Goal: Task Accomplishment & Management: Use online tool/utility

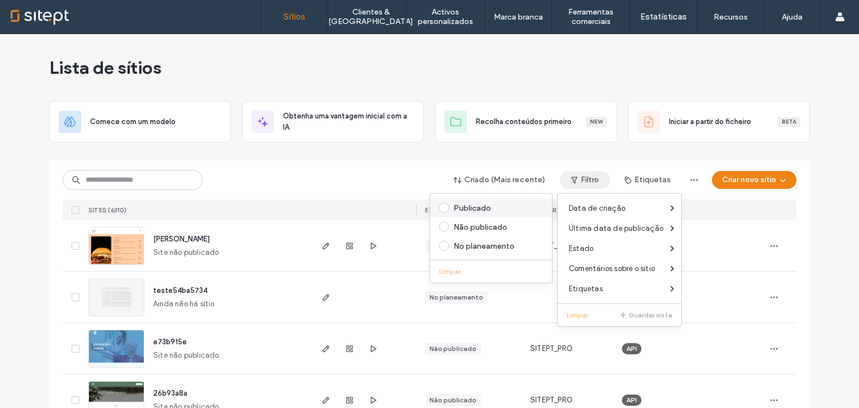
click at [488, 202] on div "Publicado" at bounding box center [491, 207] width 122 height 19
click at [463, 205] on div "Publicado" at bounding box center [495, 208] width 85 height 10
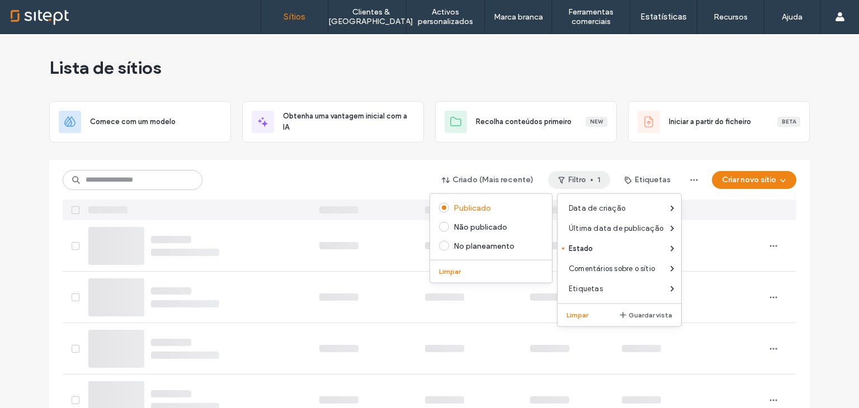
click at [369, 168] on div "Criado (Mais recente) Filtro 1 Etiquetas Criar novo sítio" at bounding box center [429, 190] width 733 height 60
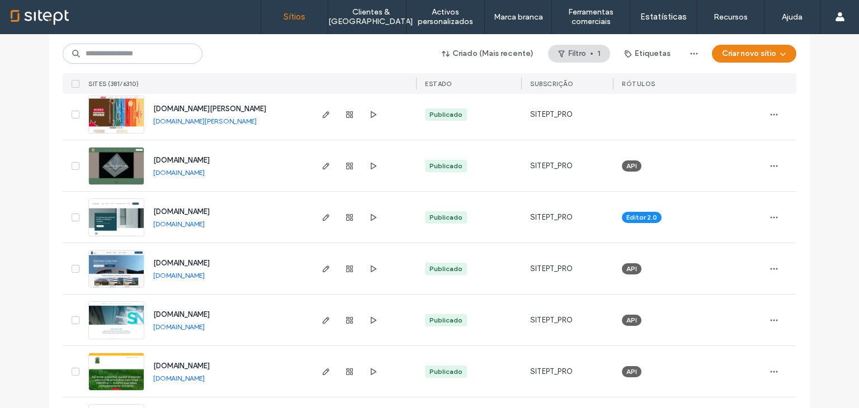
scroll to position [902, 0]
click at [205, 169] on link "[DOMAIN_NAME]" at bounding box center [178, 173] width 51 height 8
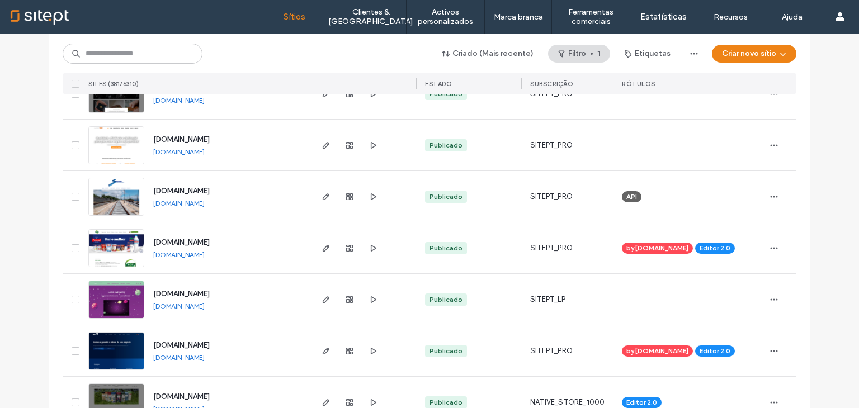
scroll to position [3710, 0]
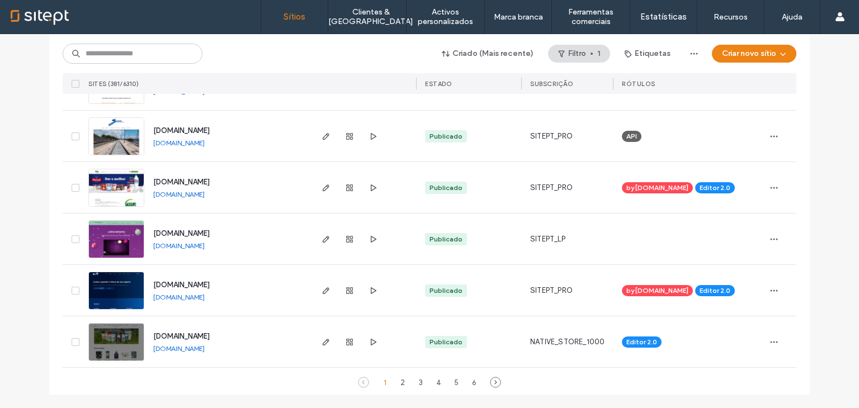
click at [405, 377] on div "1 2 3 4 5 6" at bounding box center [429, 382] width 121 height 13
click at [402, 378] on div "2" at bounding box center [402, 382] width 13 height 13
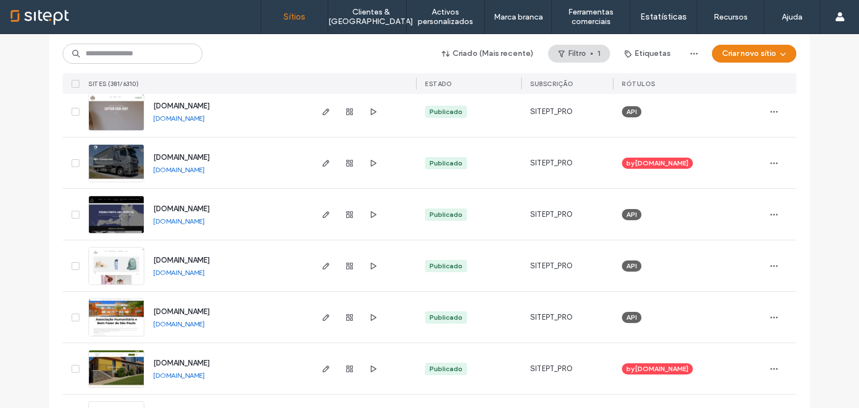
scroll to position [2859, 0]
click at [205, 326] on link "[DOMAIN_NAME]" at bounding box center [178, 324] width 51 height 8
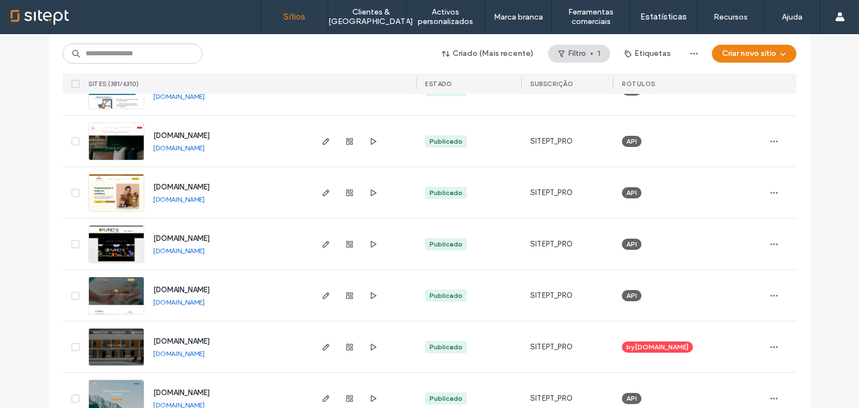
scroll to position [3456, 0]
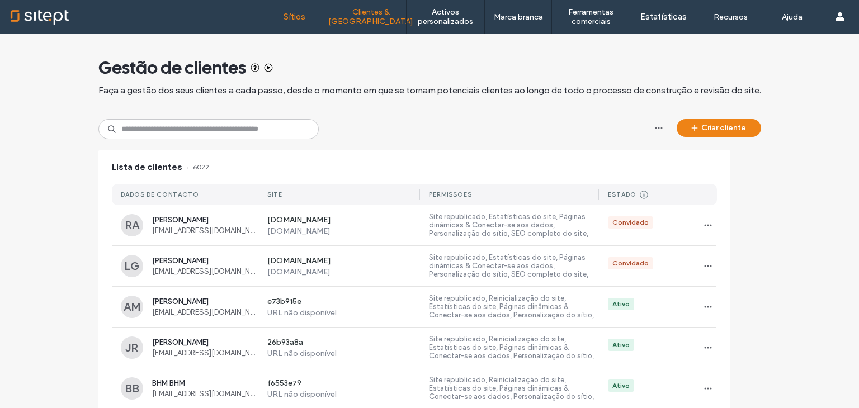
click at [293, 32] on link "Sítios" at bounding box center [294, 17] width 67 height 34
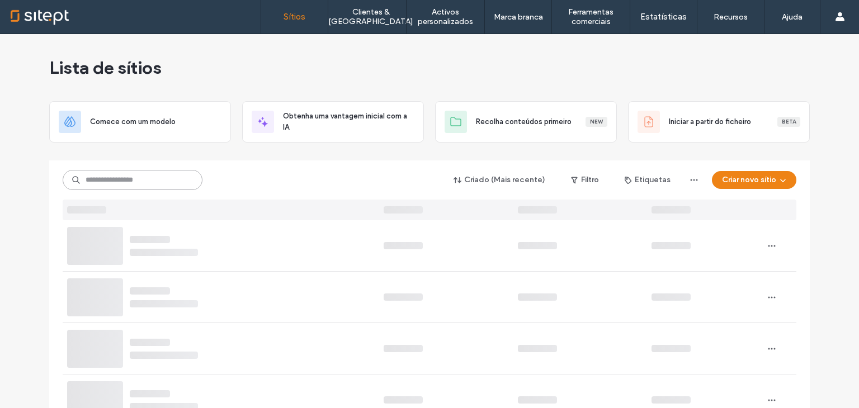
click at [169, 177] on input at bounding box center [133, 180] width 140 height 20
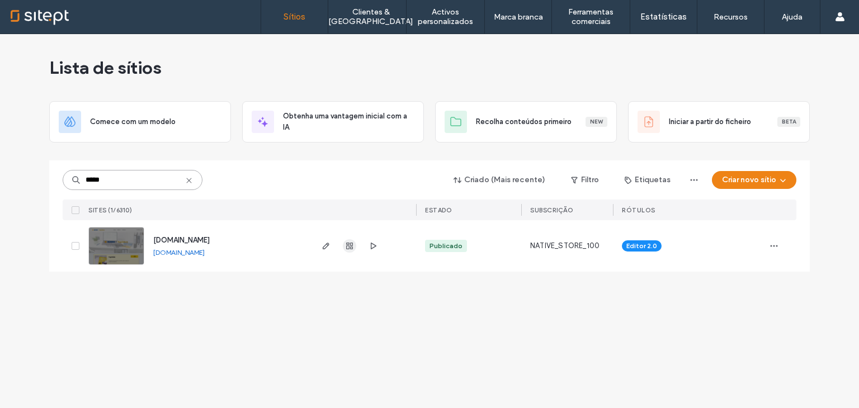
type input "*****"
click at [345, 245] on icon "button" at bounding box center [349, 246] width 9 height 9
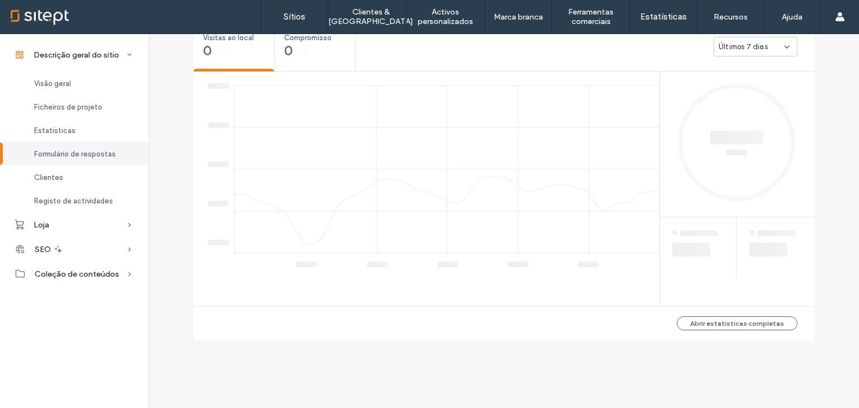
scroll to position [431, 0]
click at [54, 141] on div "Estatísticas" at bounding box center [74, 130] width 149 height 23
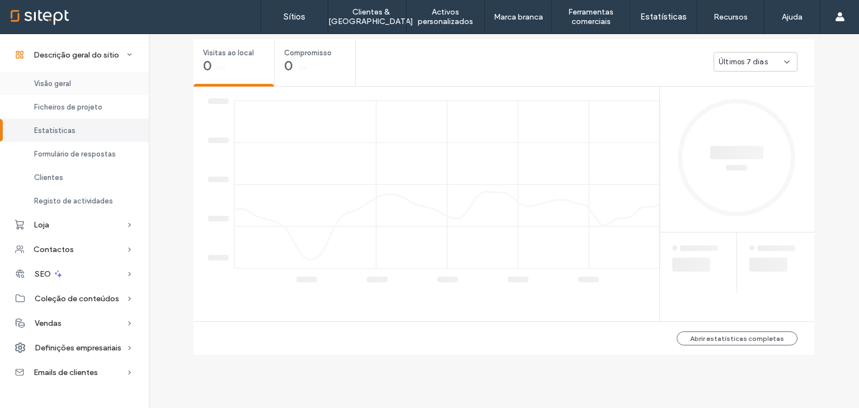
click at [74, 81] on div "Visão geral" at bounding box center [74, 83] width 149 height 23
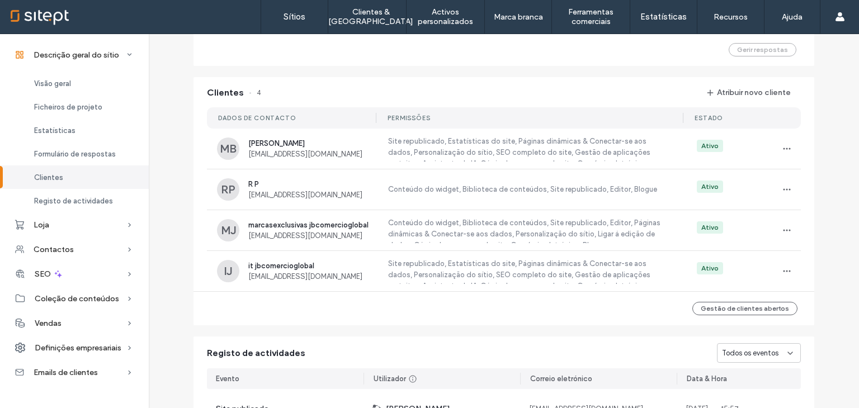
scroll to position [879, 0]
click at [364, 227] on span "marcasexclusivas jbcomercioglobal" at bounding box center [311, 225] width 126 height 8
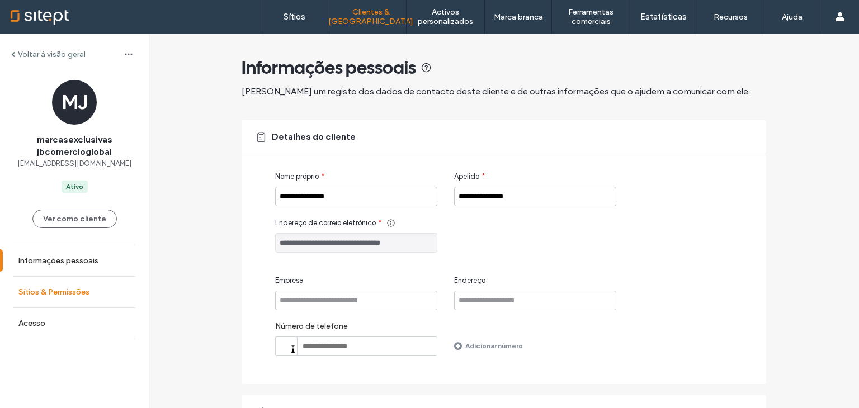
click at [102, 283] on link "Sítios & Permissões" at bounding box center [74, 292] width 149 height 31
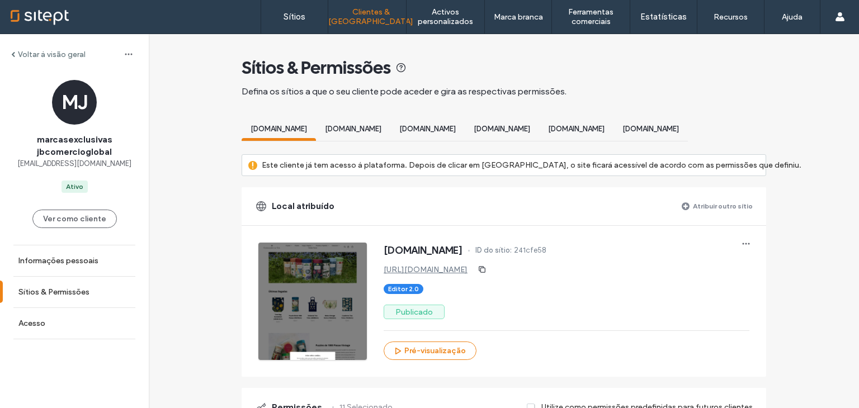
click at [450, 121] on div "[DOMAIN_NAME][PERSON_NAME]" at bounding box center [427, 130] width 74 height 21
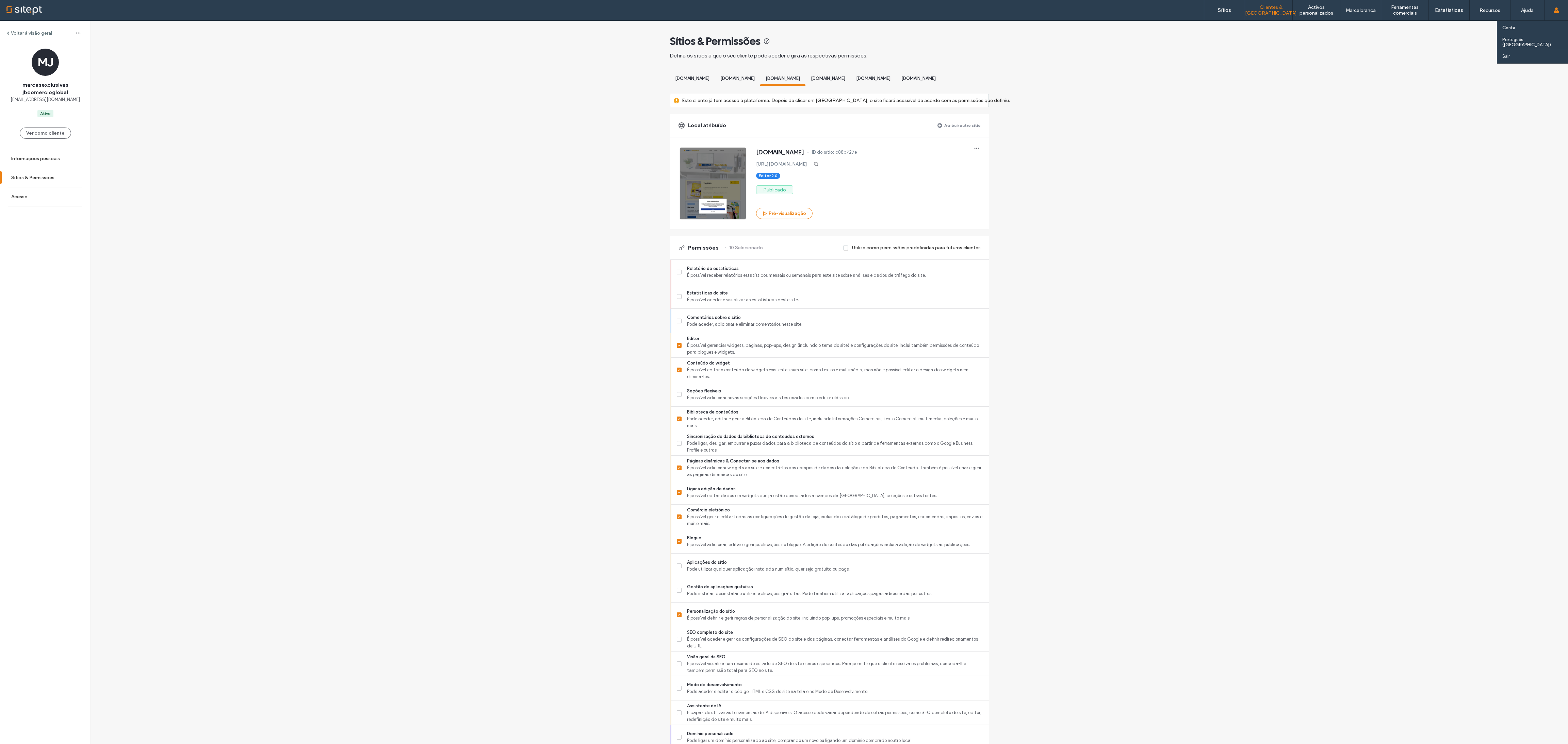
scroll to position [134, 0]
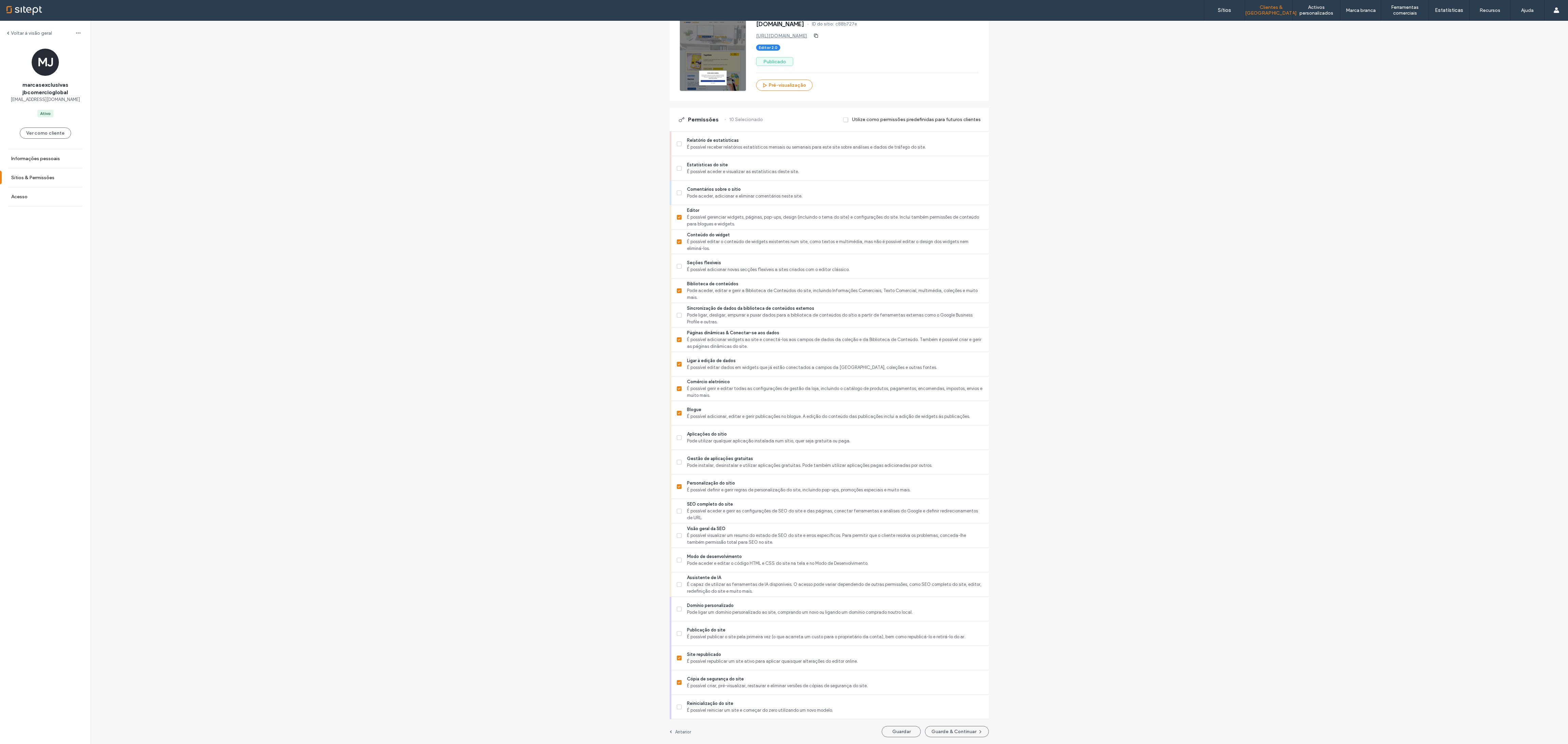
click at [522, 244] on div "Voltar à visão geral MJ marcasexclusivas jbcomercioglobal marcasexclusivas@jbco…" at bounding box center [829, 318] width 1477 height 852
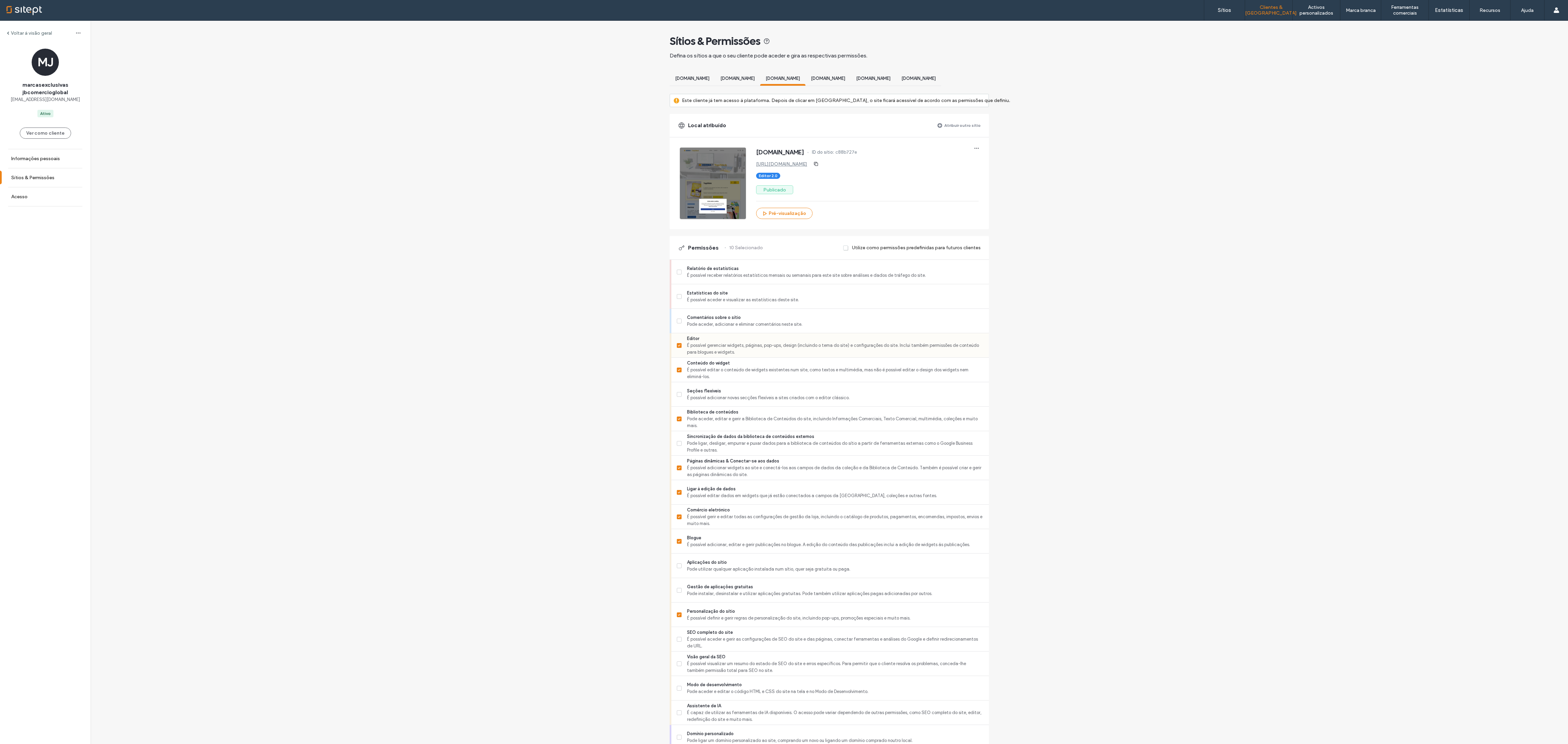
scroll to position [0, 0]
click at [522, 79] on span "[DOMAIN_NAME]" at bounding box center [919, 78] width 34 height 5
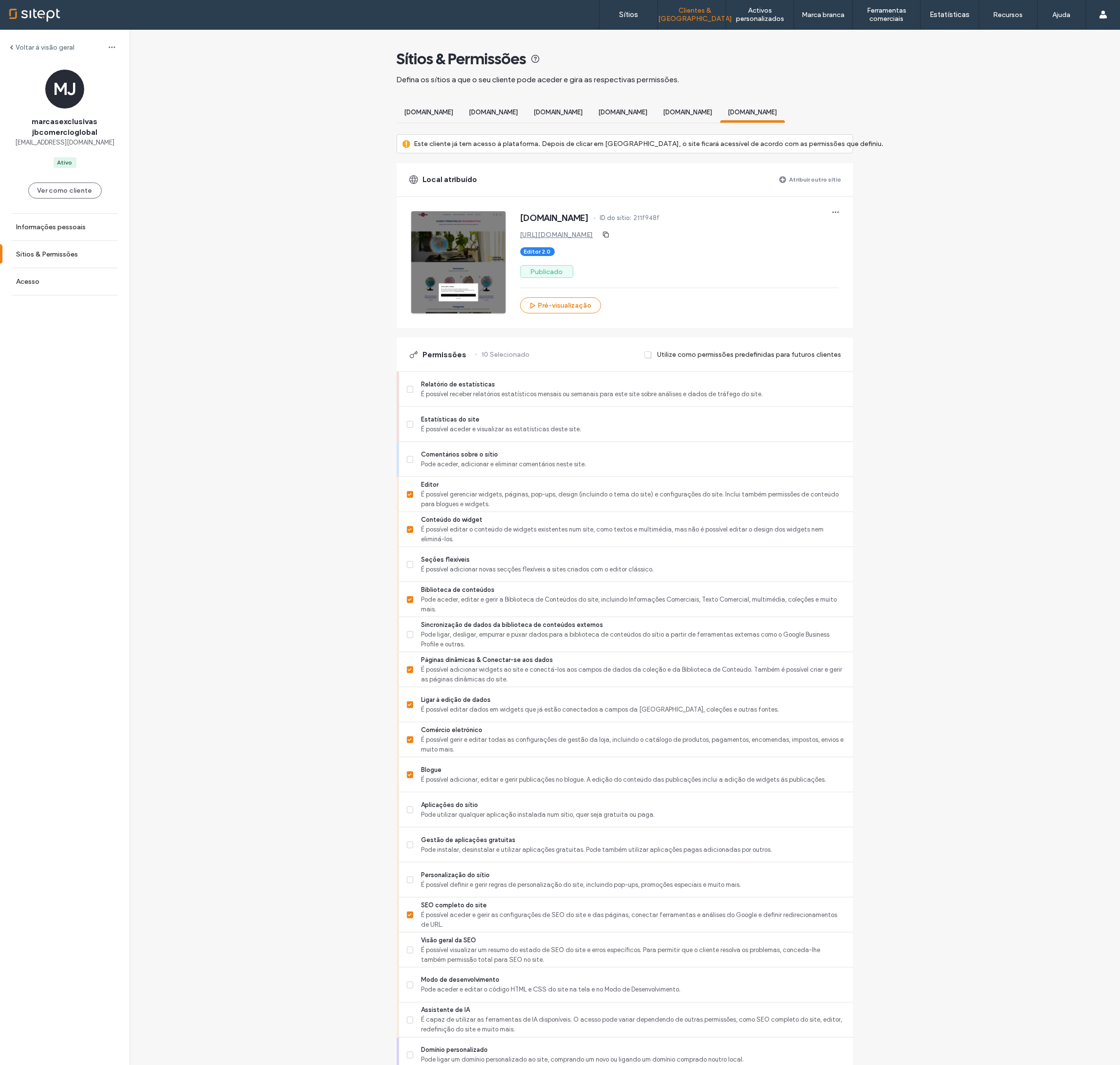
click at [712, 110] on span "[DOMAIN_NAME]" at bounding box center [688, 112] width 49 height 7
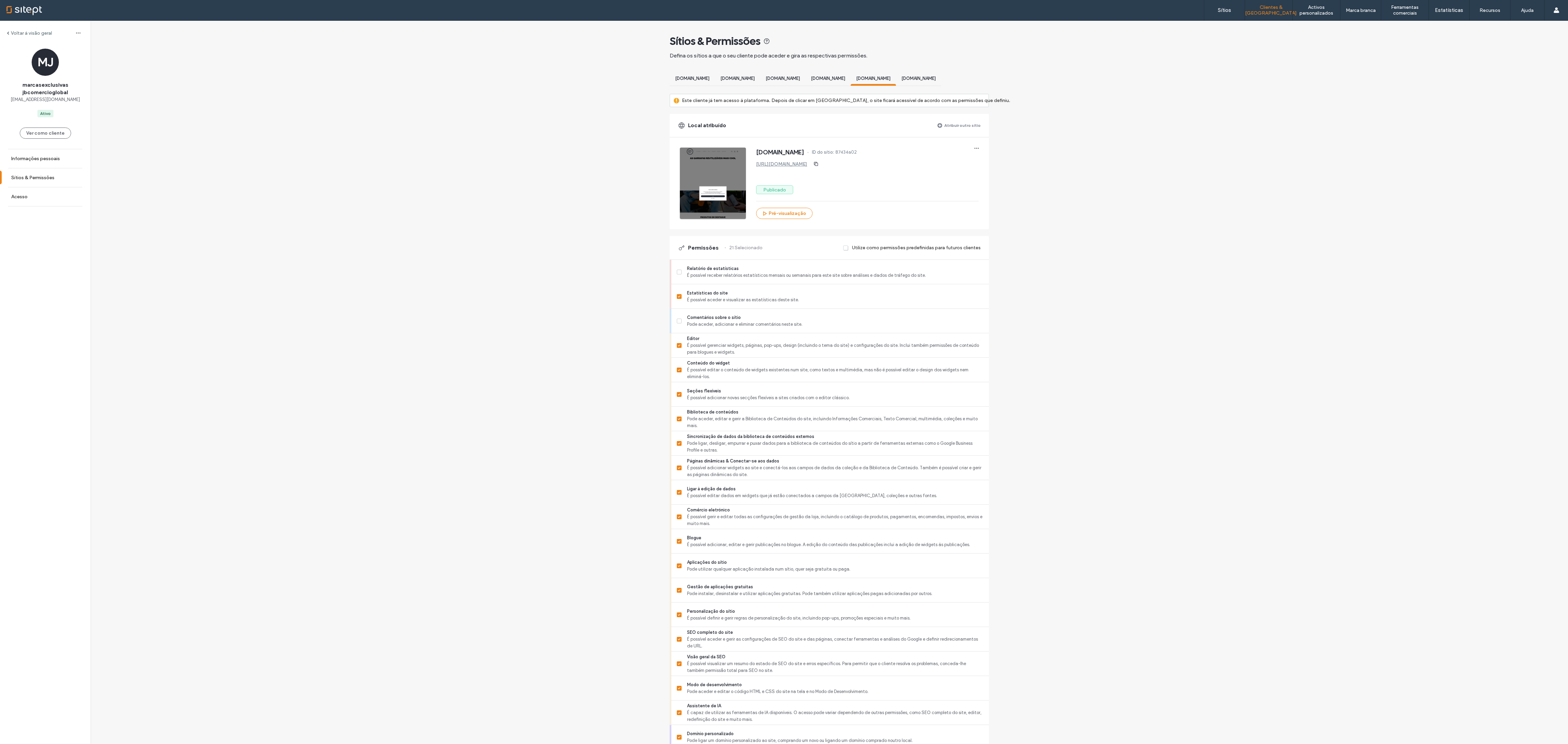
click at [522, 80] on span "[DOMAIN_NAME][PERSON_NAME]" at bounding box center [783, 78] width 34 height 5
click at [522, 248] on span "Pode utilizar qualquer aplicação instalada num sítio, quer seja gratuita ou pag…" at bounding box center [835, 569] width 296 height 7
click at [522, 248] on span "Pode instalar, desinstalar e utilizar aplicações gratuitas. Pode também utiliza…" at bounding box center [835, 593] width 296 height 7
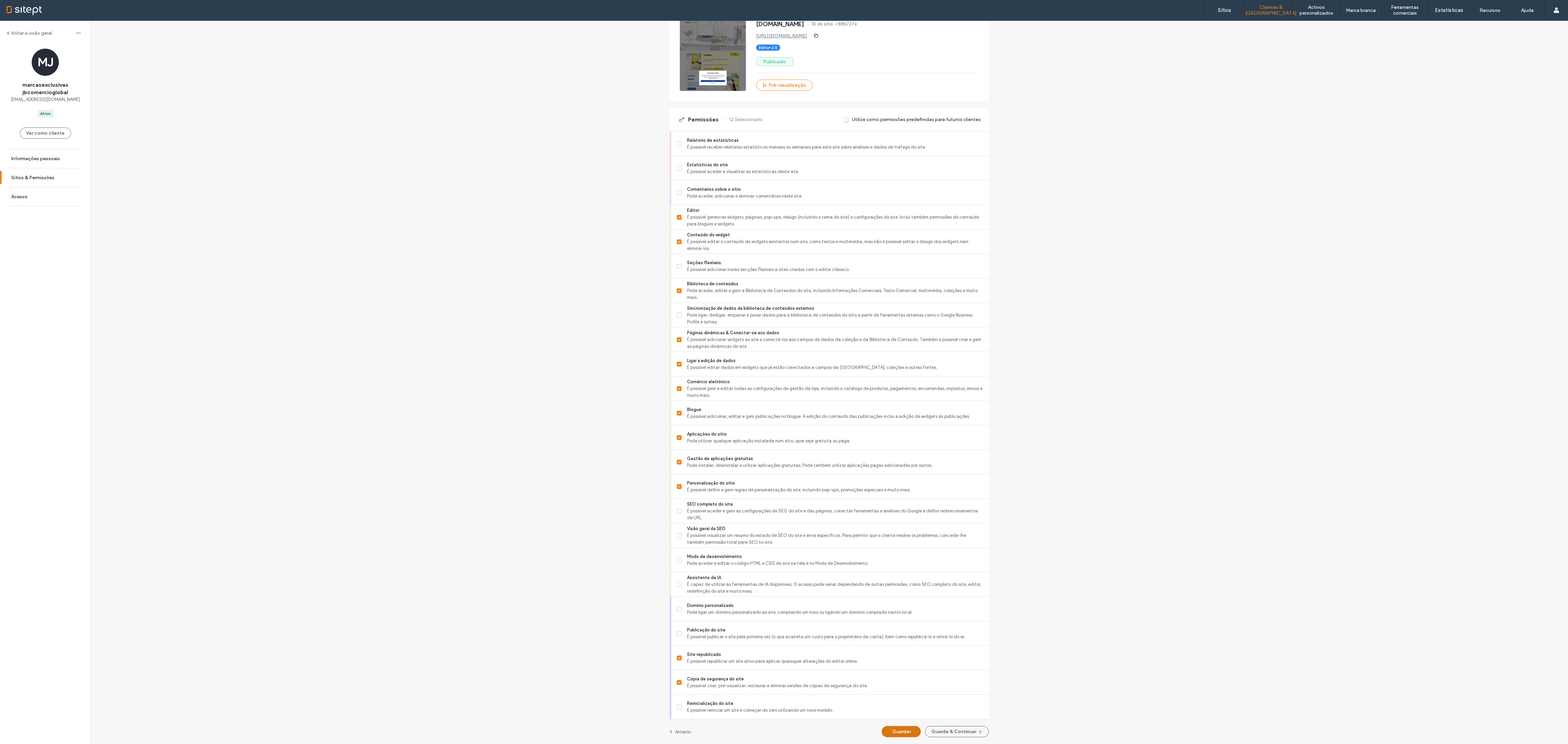
click at [522, 248] on button "Guardar" at bounding box center [901, 732] width 39 height 11
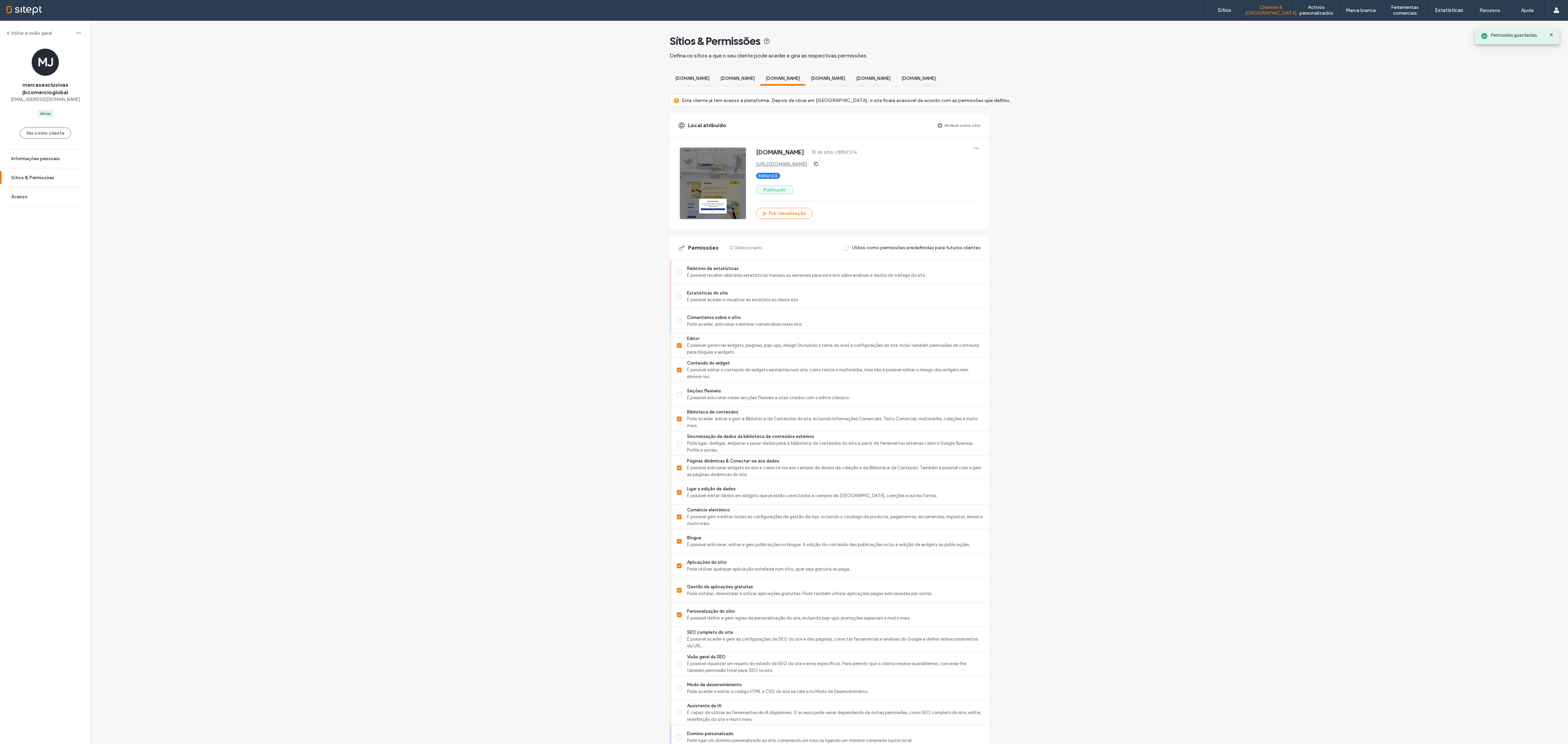
click at [522, 84] on div "[DOMAIN_NAME]" at bounding box center [919, 79] width 45 height 13
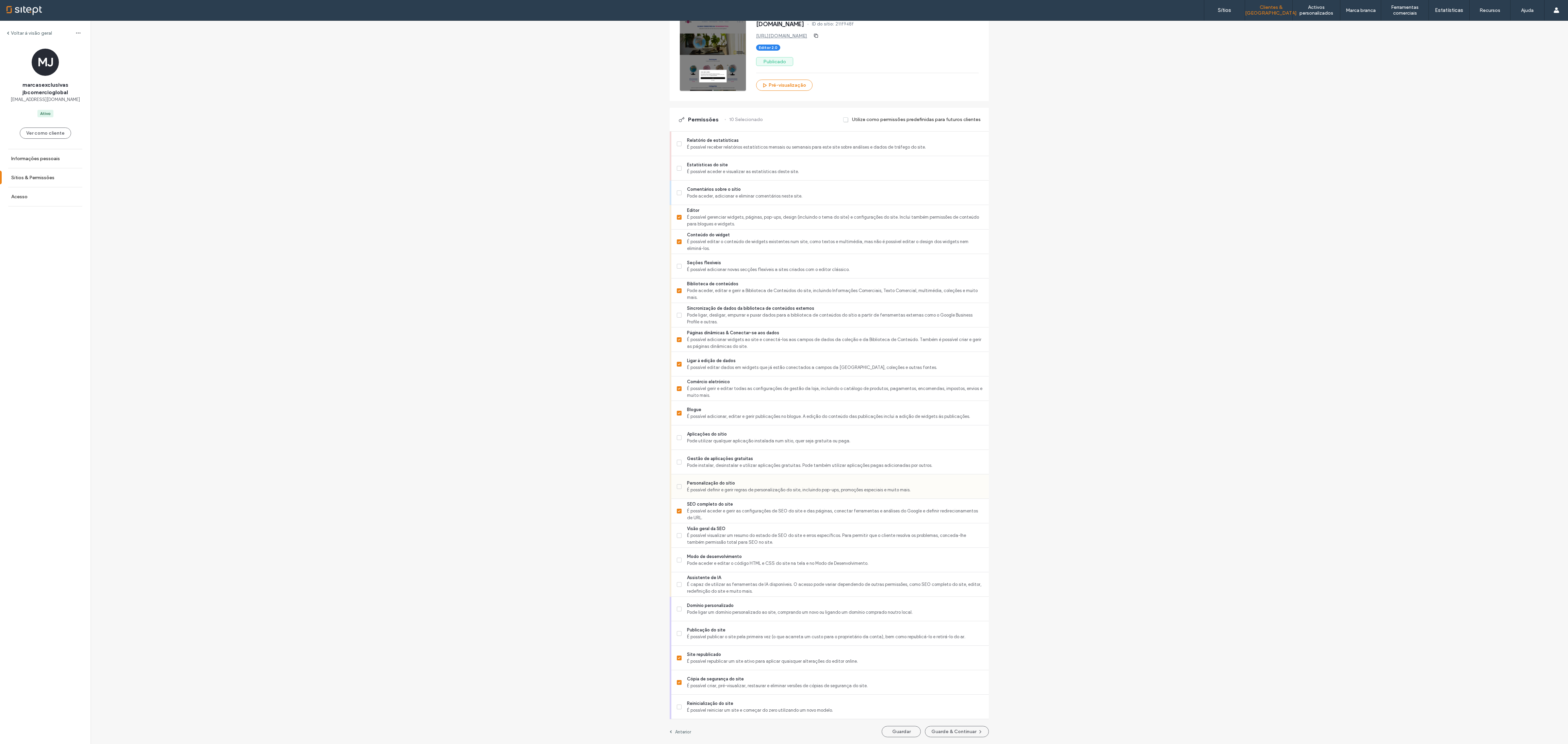
click at [522, 248] on span "Personalização do sítio" at bounding box center [835, 483] width 296 height 7
click at [522, 248] on span "Gestão de aplicações gratuitas" at bounding box center [835, 459] width 296 height 7
click at [522, 248] on button "Guardar" at bounding box center [901, 732] width 39 height 11
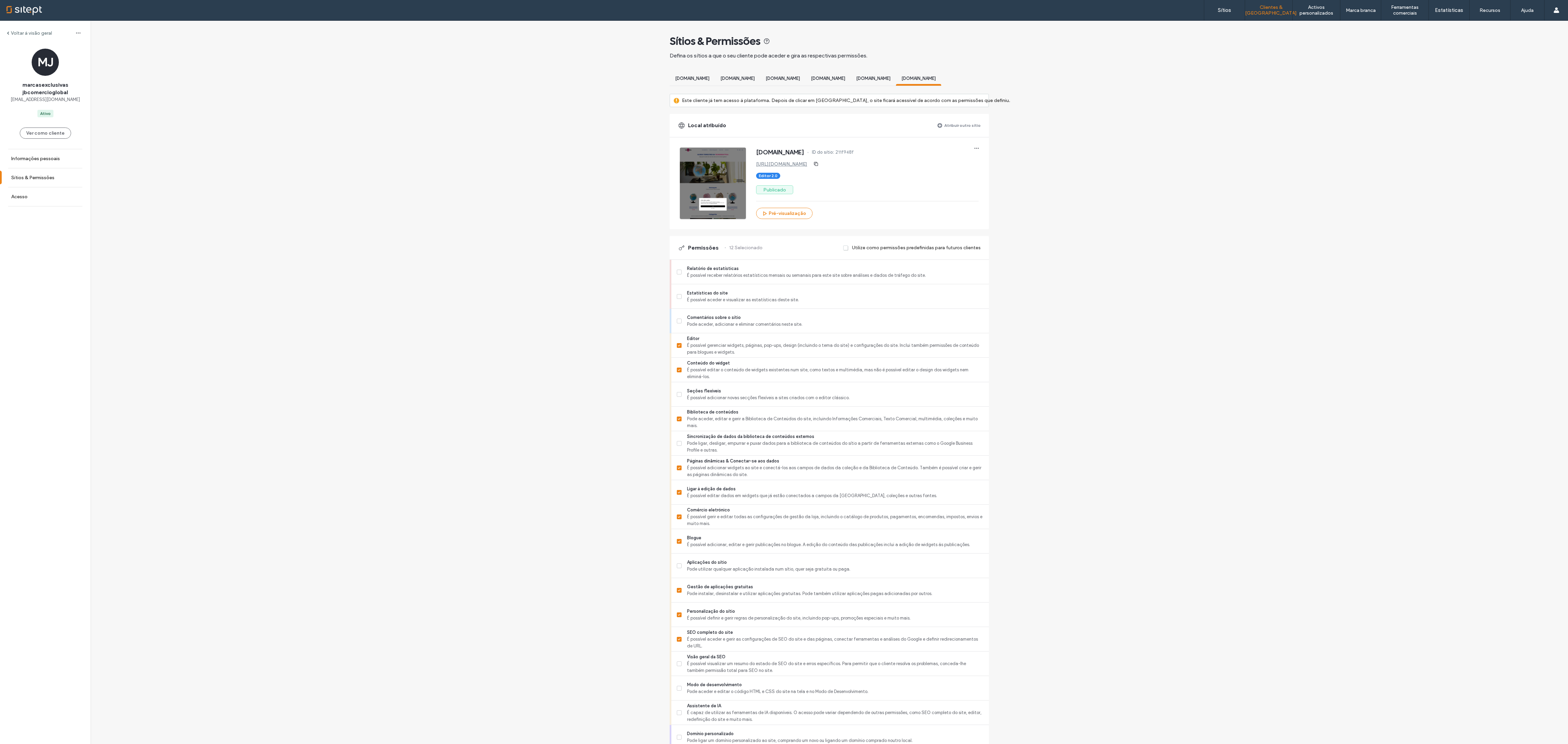
click at [522, 80] on span "[DOMAIN_NAME][PERSON_NAME]" at bounding box center [783, 78] width 34 height 5
click at [522, 65] on div "Sítios & Permissões Defina os sítios a que o seu cliente pode aceder e gira as …" at bounding box center [829, 447] width 319 height 852
click at [522, 82] on div "[DOMAIN_NAME]" at bounding box center [919, 79] width 45 height 13
click at [522, 248] on div "Aplicações do sítio Pode utilizar qualquer aplicação instalada num sítio, quer …" at bounding box center [833, 566] width 312 height 24
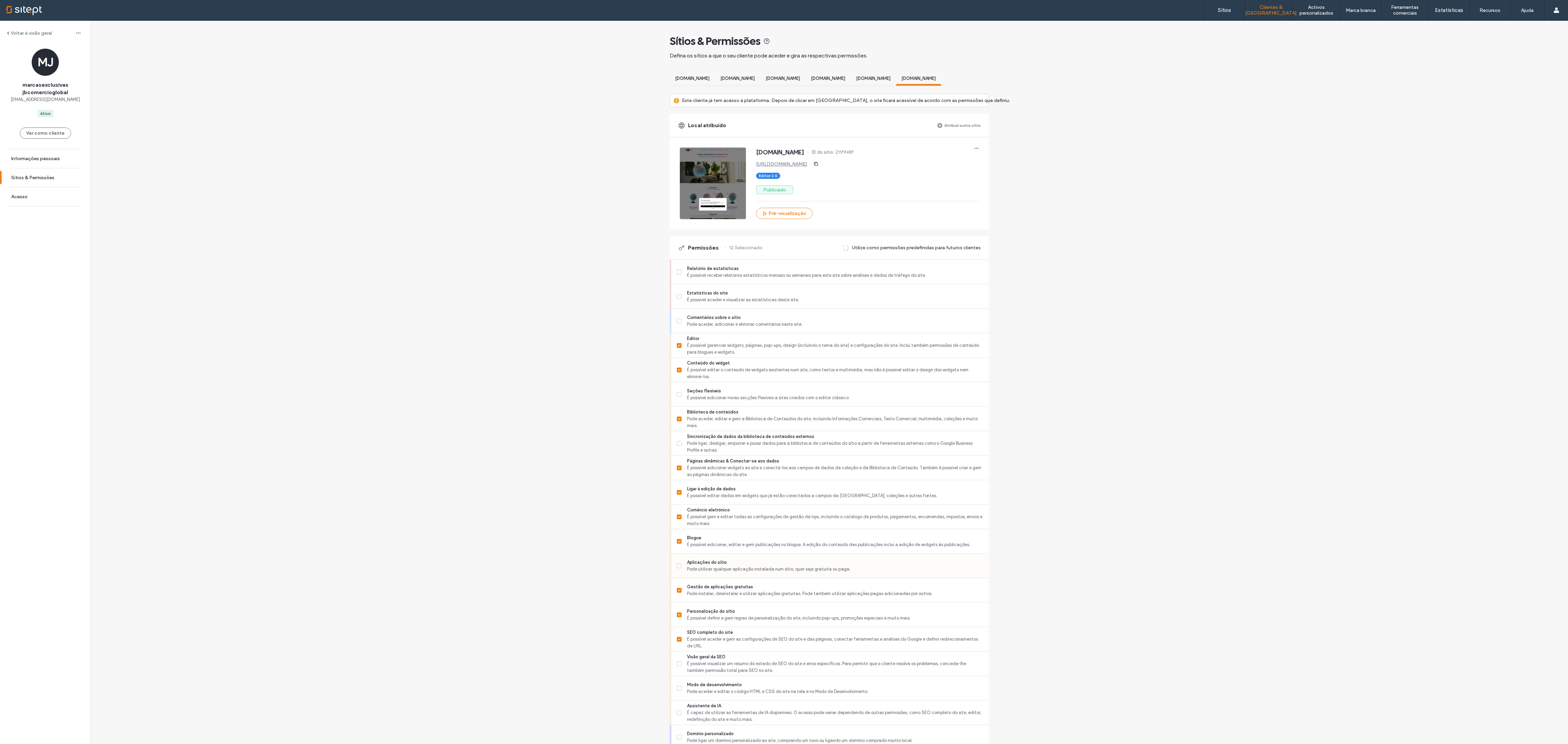
click at [522, 248] on div "Aplicações do sítio Pode utilizar qualquer aplicação instalada num sítio, quer …" at bounding box center [830, 566] width 318 height 24
click at [522, 248] on span at bounding box center [679, 566] width 5 height 5
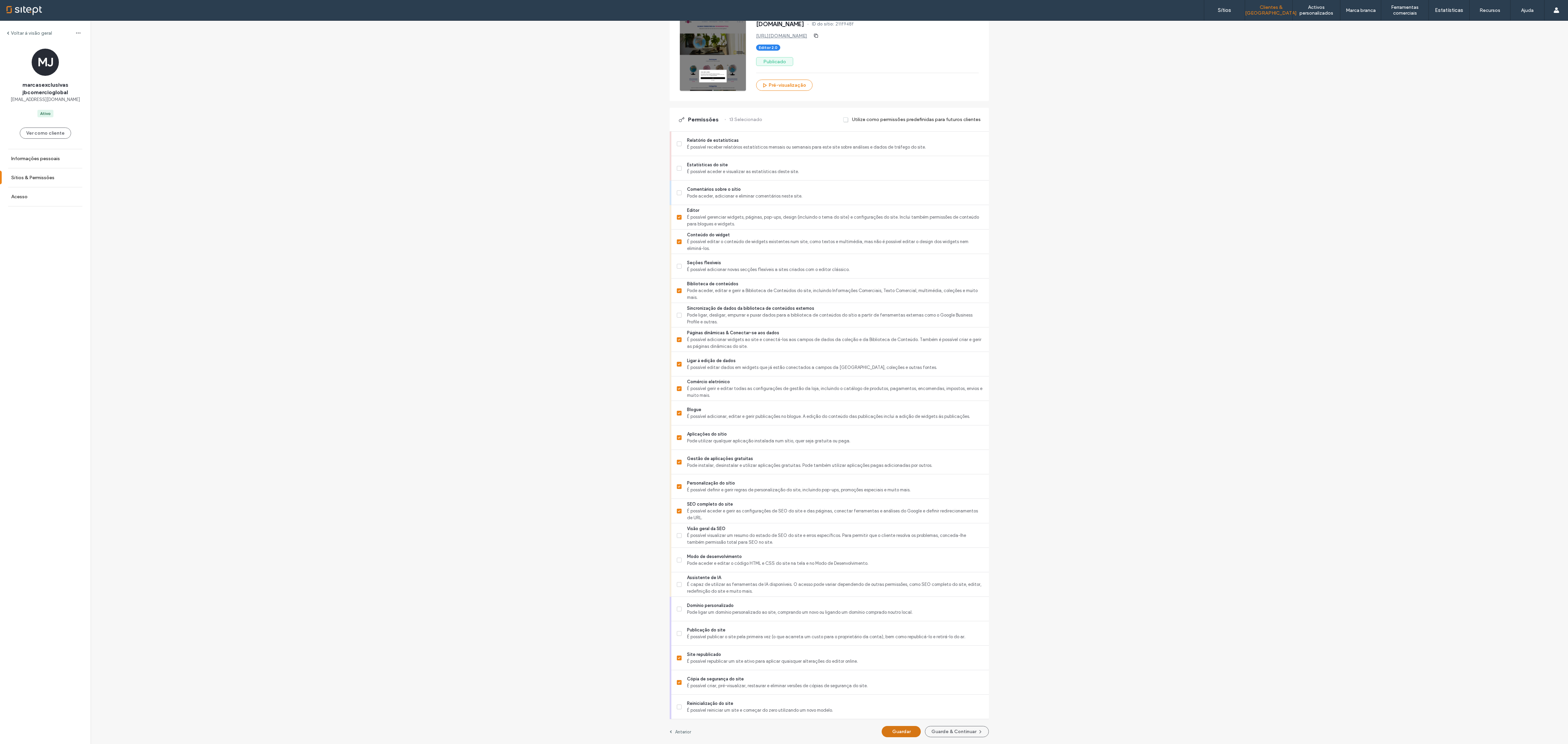
click at [522, 248] on button "Guardar" at bounding box center [901, 732] width 39 height 11
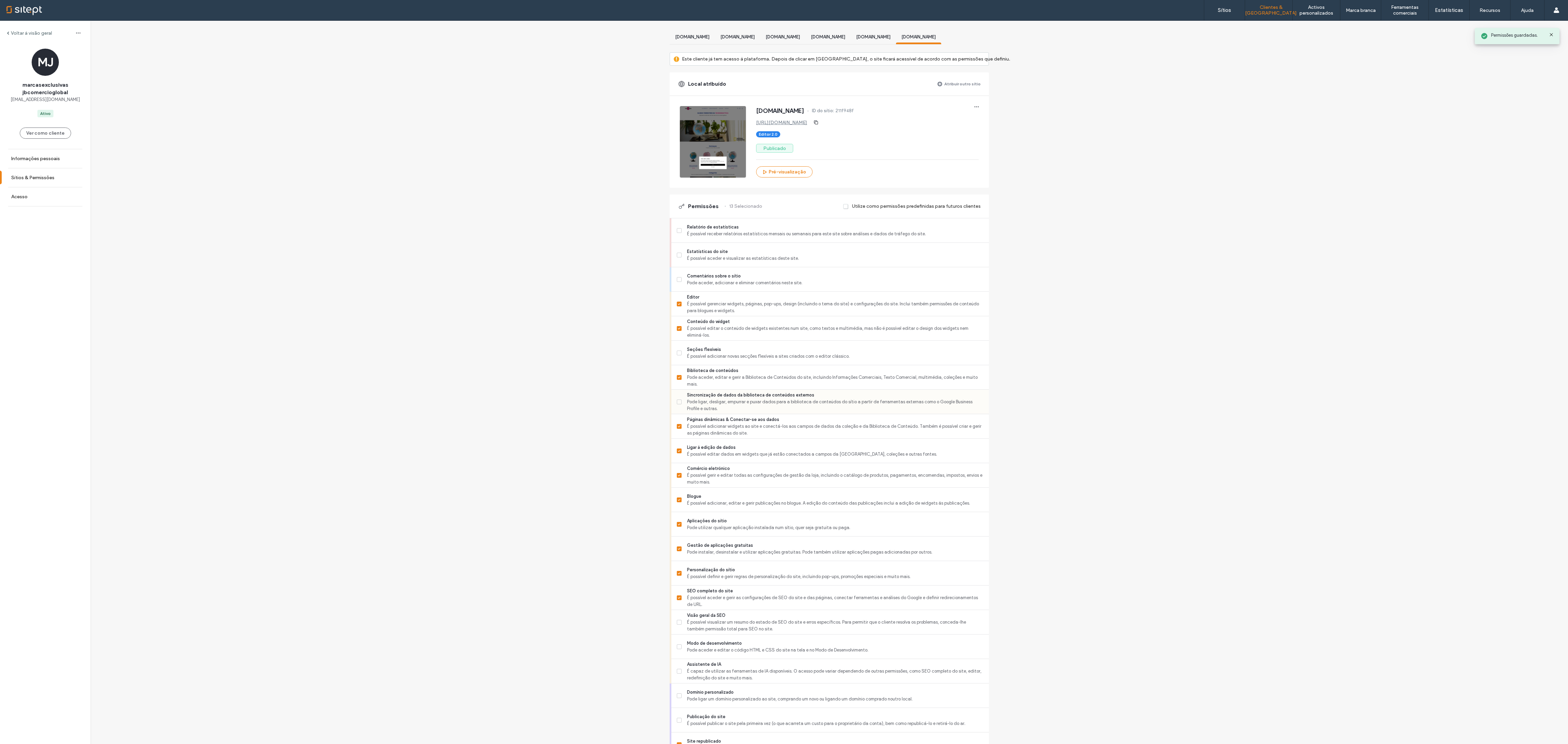
scroll to position [32, 0]
click at [522, 50] on div "[DOMAIN_NAME][PERSON_NAME]" at bounding box center [783, 47] width 45 height 13
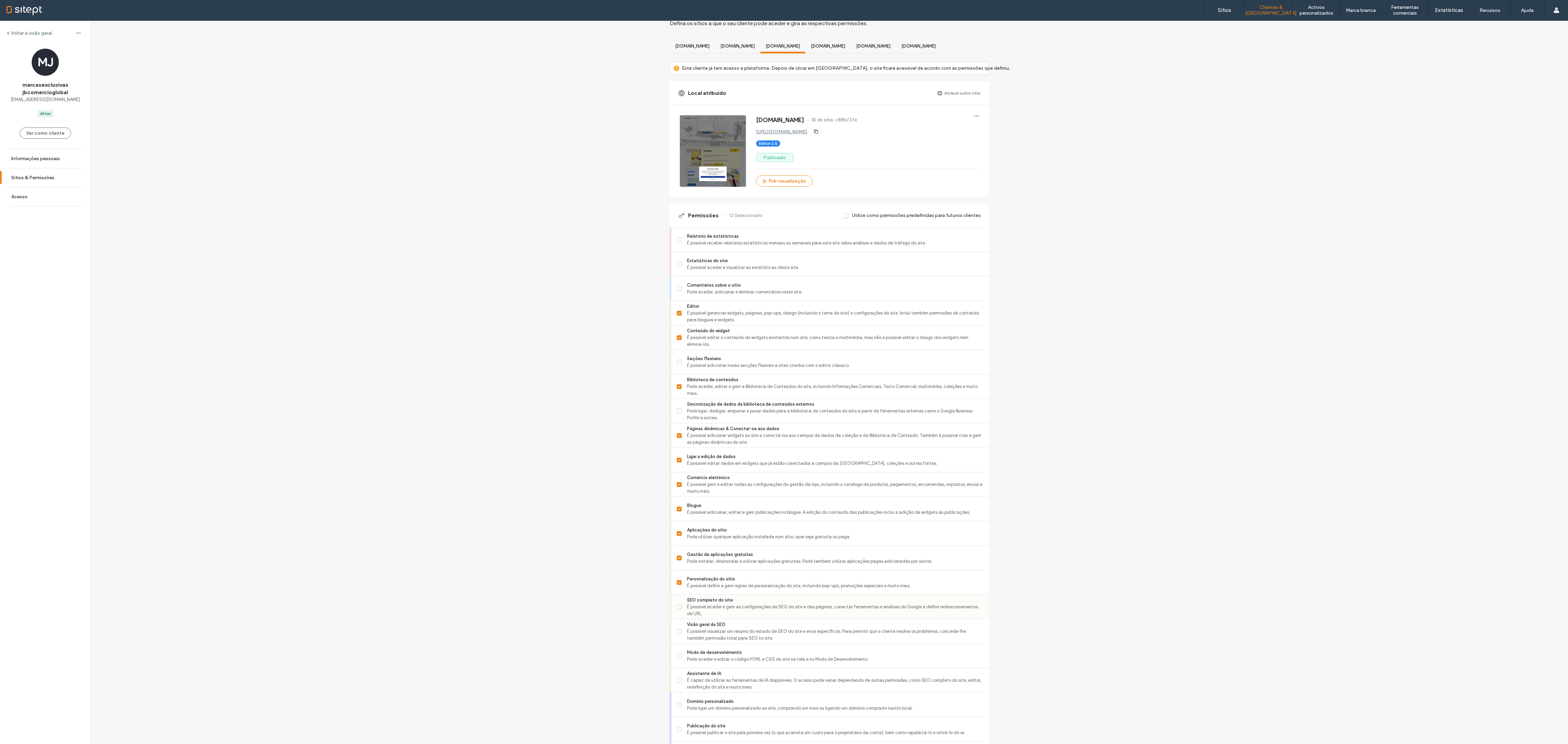
click at [522, 248] on span "É possível aceder e gerir as configurações de SEO do site e das páginas, conect…" at bounding box center [835, 610] width 296 height 13
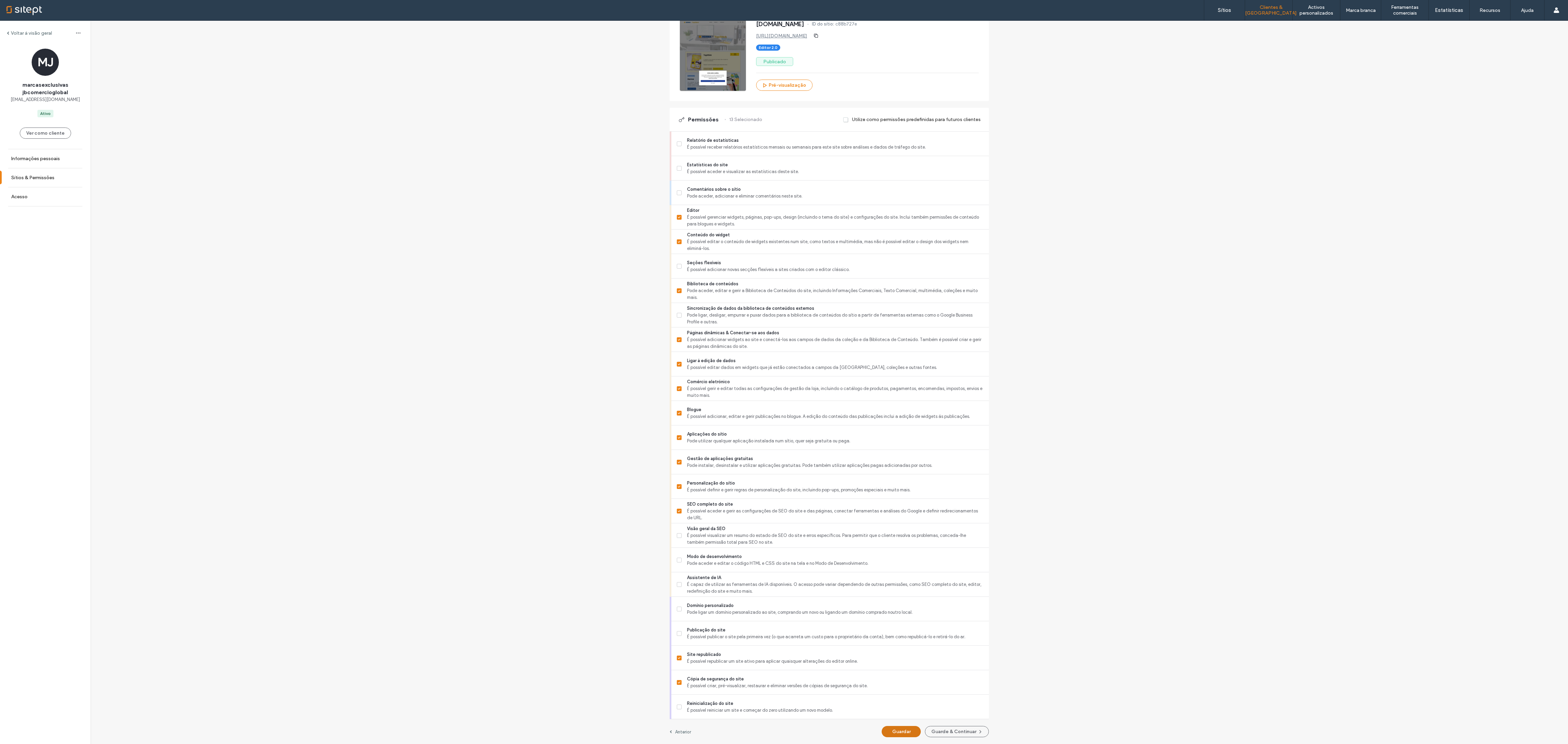
click at [522, 248] on button "Guardar" at bounding box center [901, 732] width 39 height 11
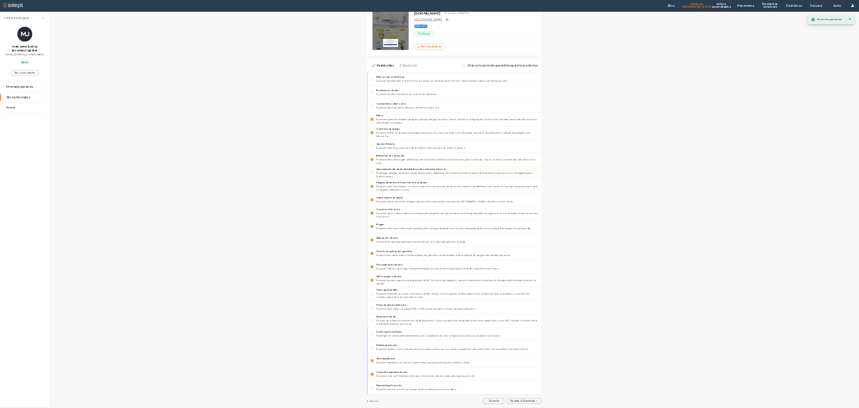
scroll to position [13, 0]
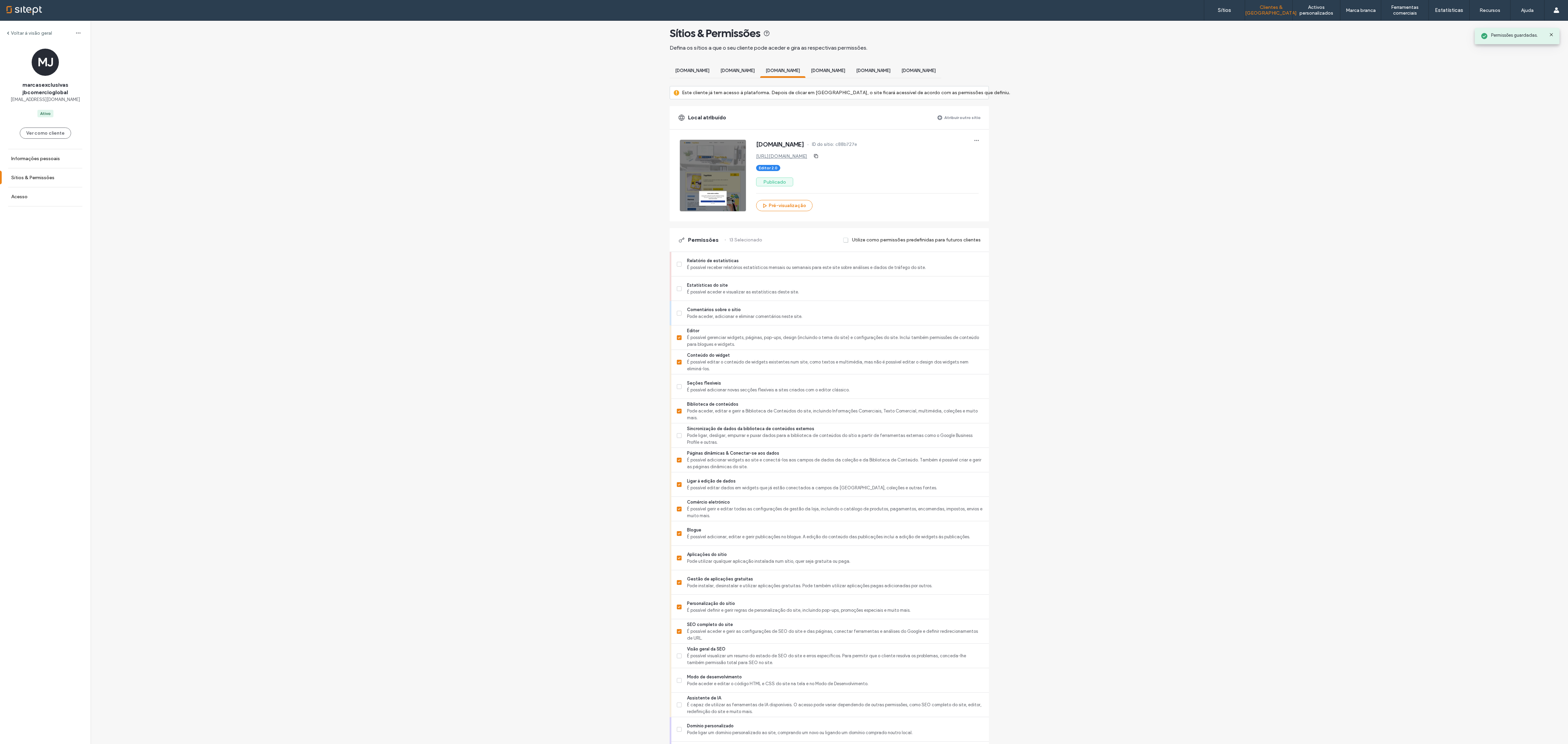
click at [522, 68] on span "[DOMAIN_NAME]" at bounding box center [919, 71] width 34 height 5
click at [522, 68] on span "[DOMAIN_NAME][PERSON_NAME]" at bounding box center [783, 71] width 34 height 5
click at [522, 65] on div "[DOMAIN_NAME]" at bounding box center [919, 71] width 45 height 13
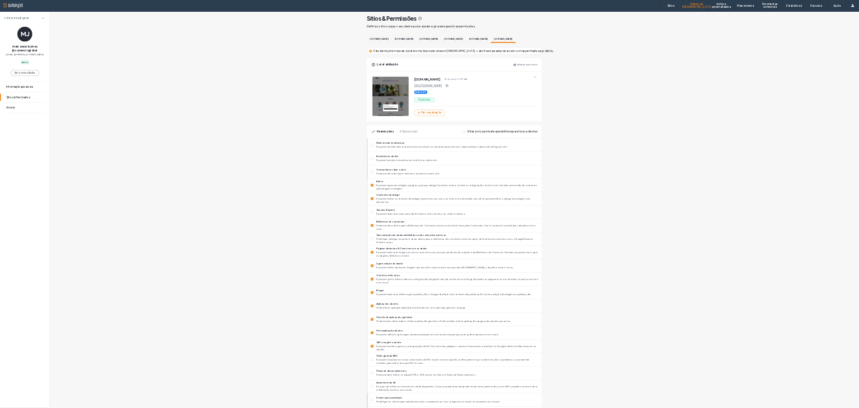
scroll to position [13, 0]
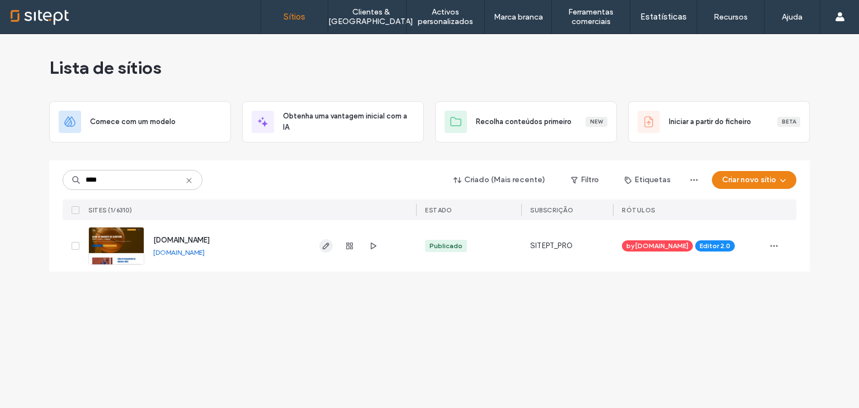
type input "****"
click at [319, 249] on span "button" at bounding box center [325, 245] width 13 height 13
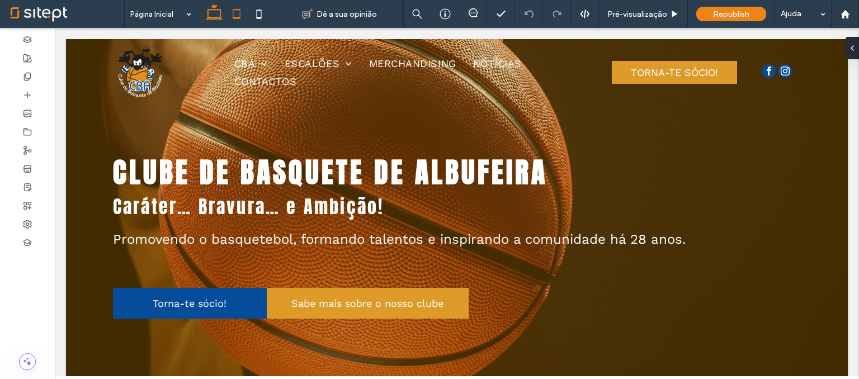
click at [233, 15] on icon at bounding box center [236, 14] width 22 height 22
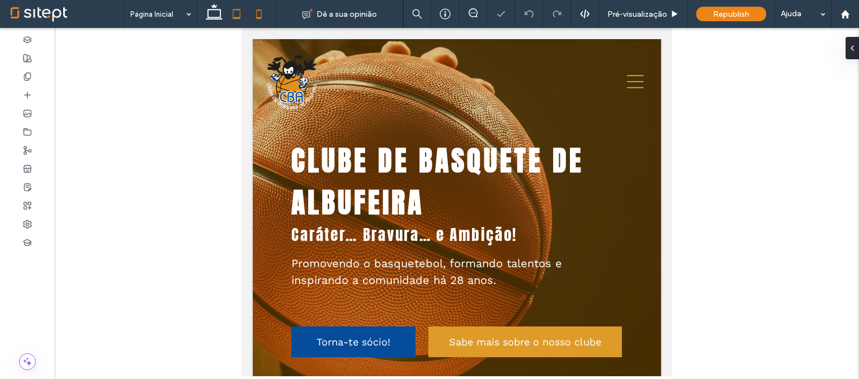
click at [259, 18] on use at bounding box center [258, 14] width 5 height 9
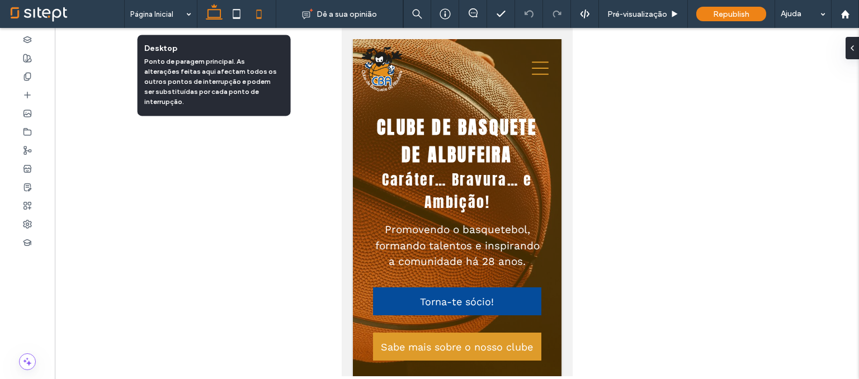
click at [215, 22] on icon at bounding box center [214, 14] width 22 height 22
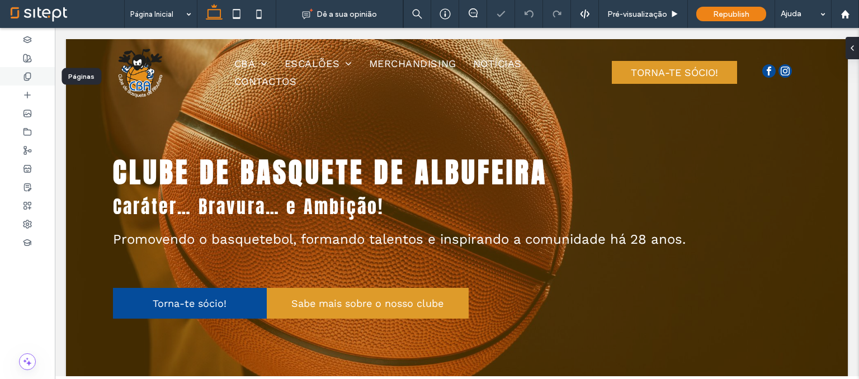
click at [30, 74] on icon at bounding box center [27, 76] width 9 height 9
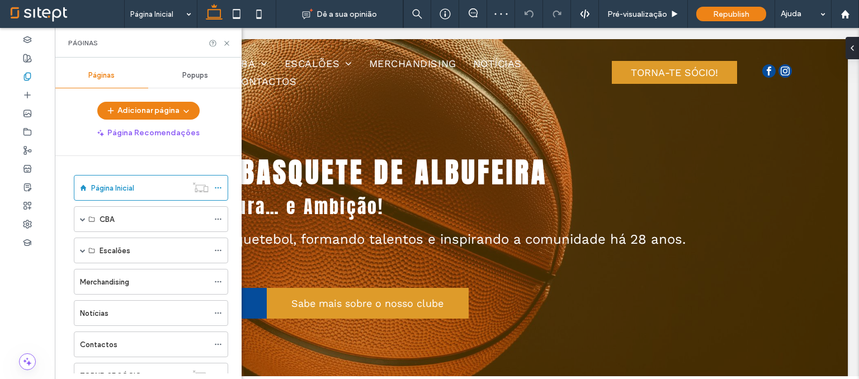
click at [197, 82] on div "Popups" at bounding box center [194, 75] width 93 height 25
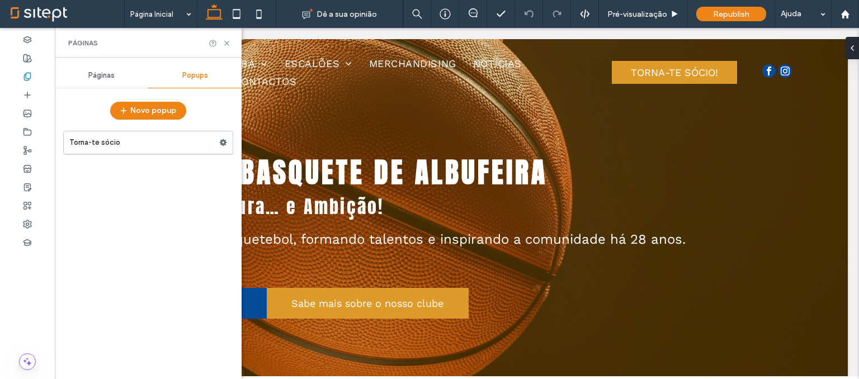
click at [113, 79] on span "Páginas" at bounding box center [101, 75] width 26 height 9
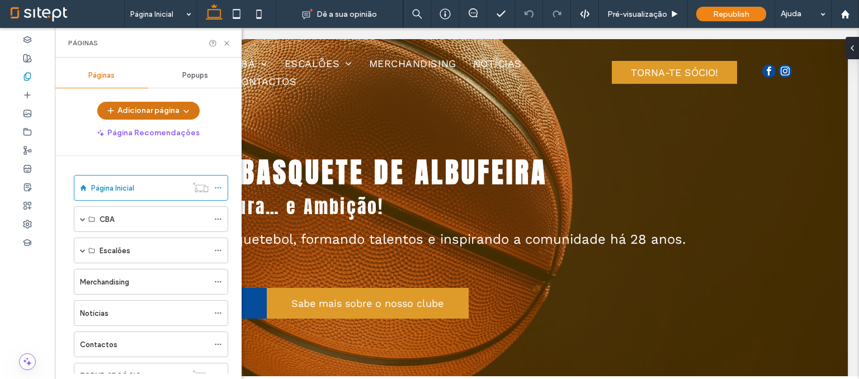
click at [177, 117] on button "Adicionar página" at bounding box center [148, 111] width 102 height 18
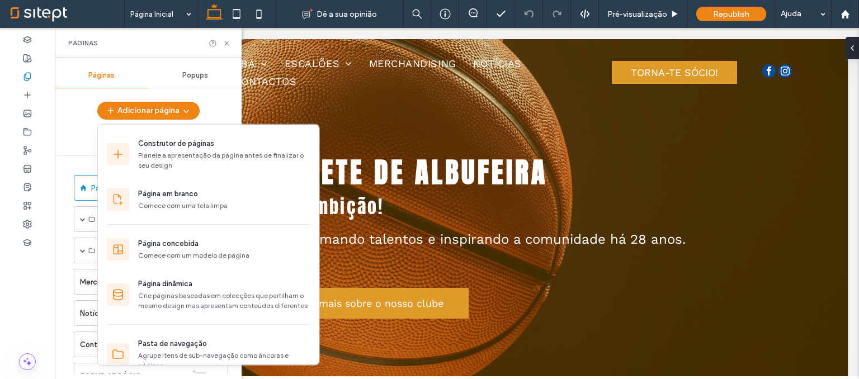
click at [209, 103] on div "Adicionar página" at bounding box center [148, 111] width 187 height 18
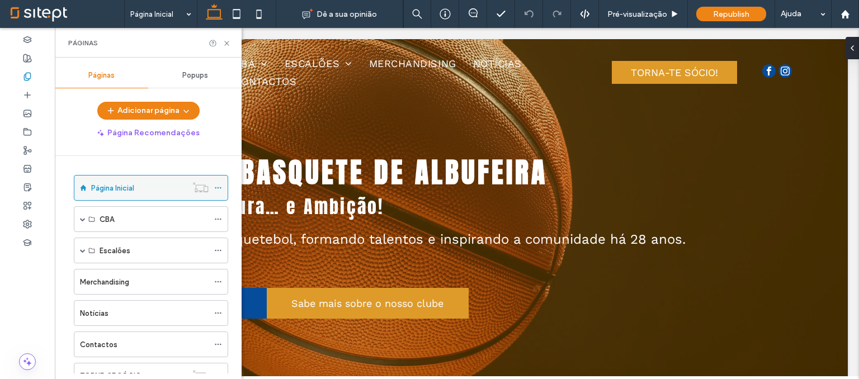
click at [217, 190] on icon at bounding box center [218, 188] width 8 height 8
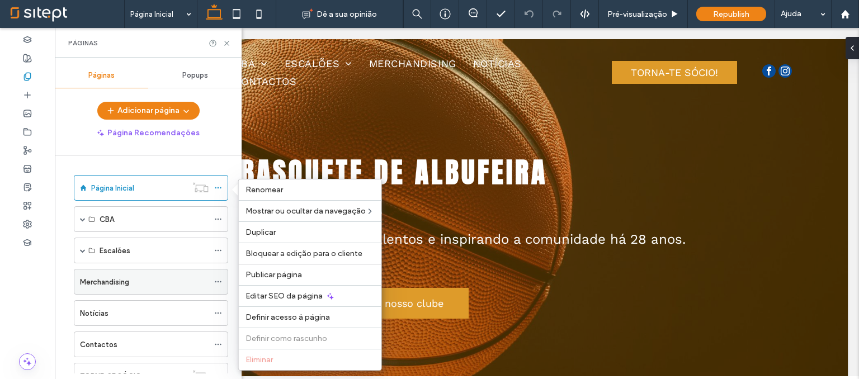
click at [217, 281] on icon at bounding box center [218, 282] width 8 height 8
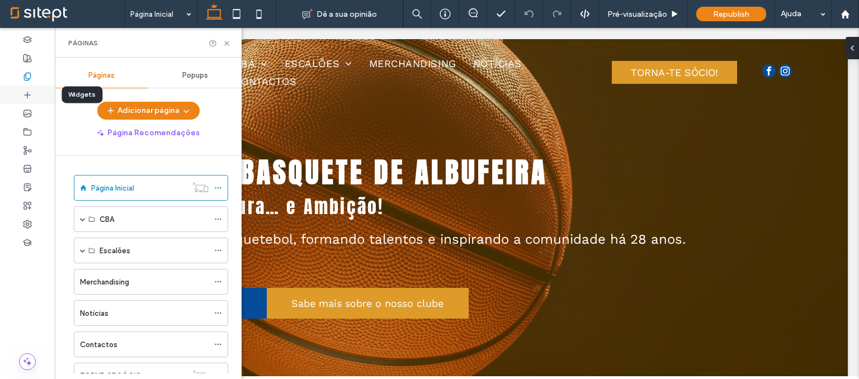
click at [25, 91] on icon at bounding box center [27, 95] width 9 height 9
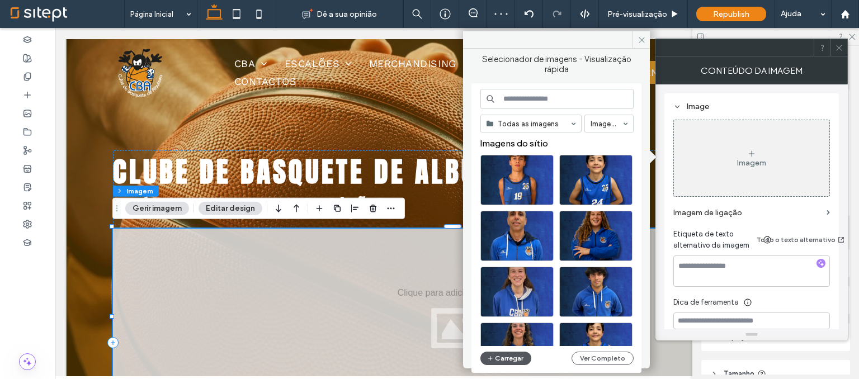
click at [509, 359] on button "Carregar" at bounding box center [505, 358] width 51 height 13
click at [645, 41] on icon at bounding box center [641, 40] width 8 height 8
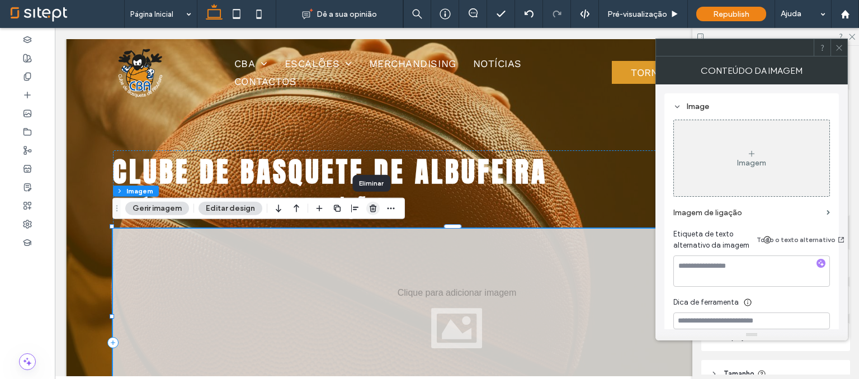
click at [368, 211] on icon "button" at bounding box center [372, 208] width 9 height 9
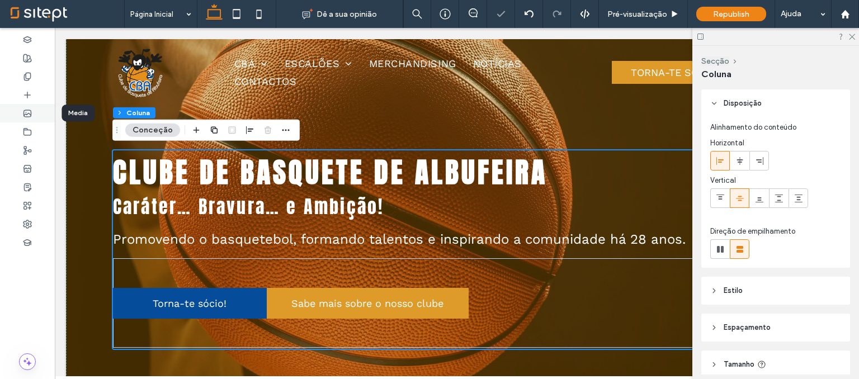
click at [32, 109] on div at bounding box center [27, 113] width 55 height 18
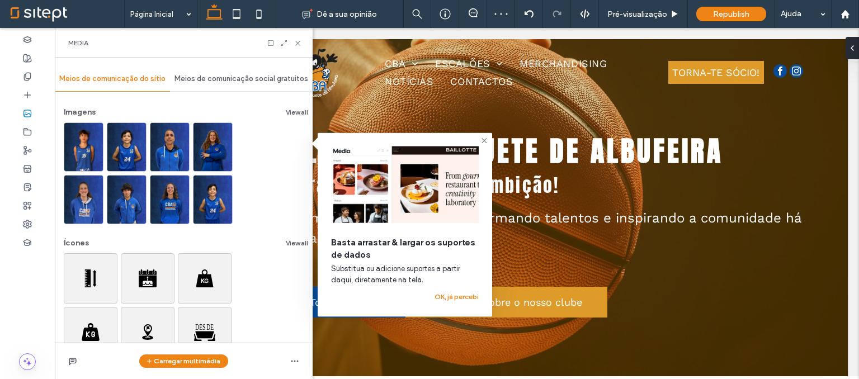
scroll to position [54, 0]
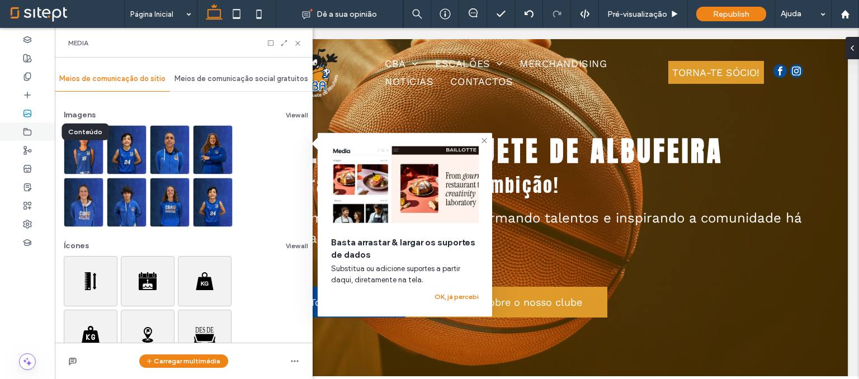
click at [24, 129] on use at bounding box center [27, 131] width 7 height 7
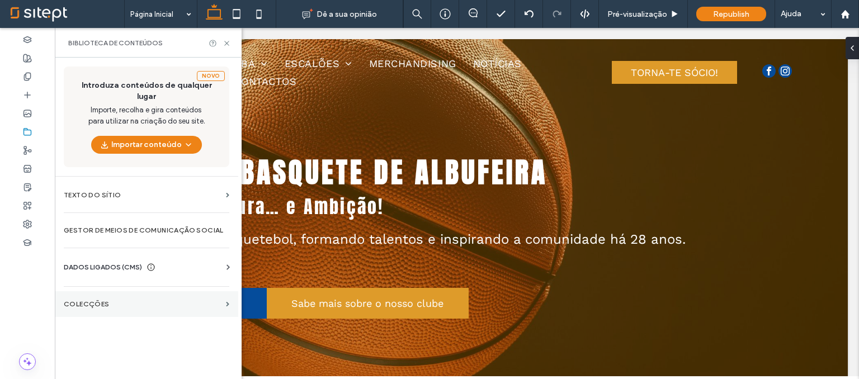
click at [106, 294] on section "Colecções" at bounding box center [146, 304] width 183 height 26
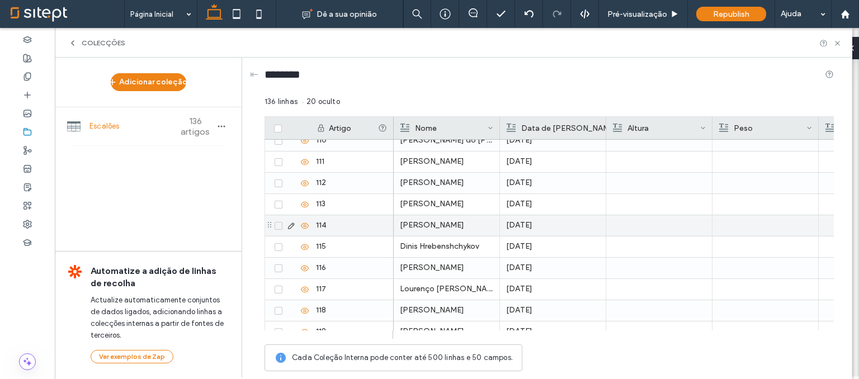
scroll to position [2327, 0]
click at [304, 222] on icon at bounding box center [304, 224] width 9 height 9
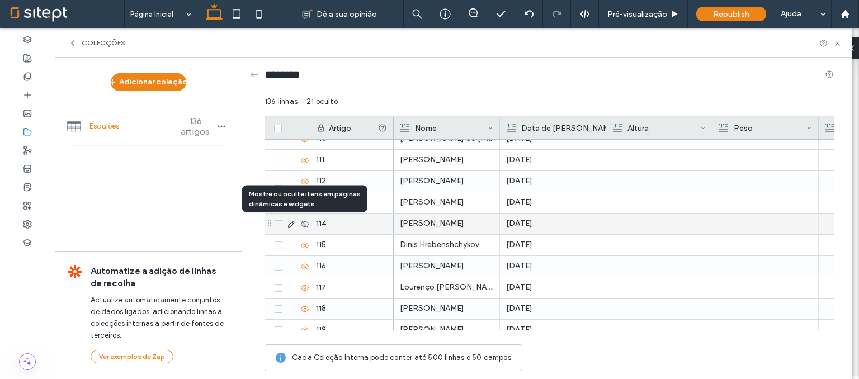
click at [304, 222] on icon at bounding box center [304, 224] width 9 height 9
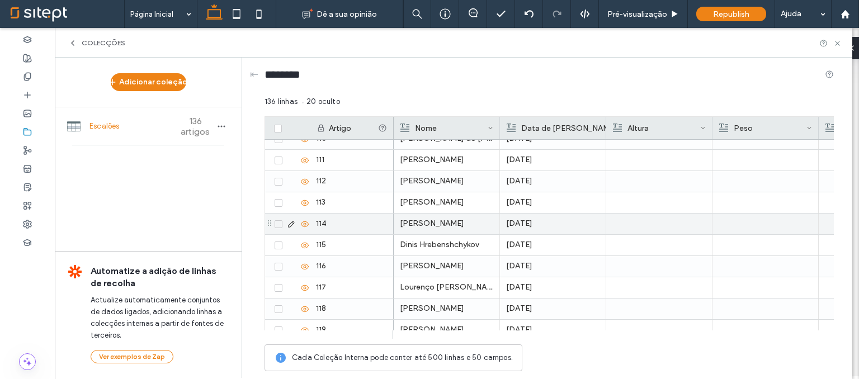
click at [288, 224] on use at bounding box center [291, 224] width 6 height 6
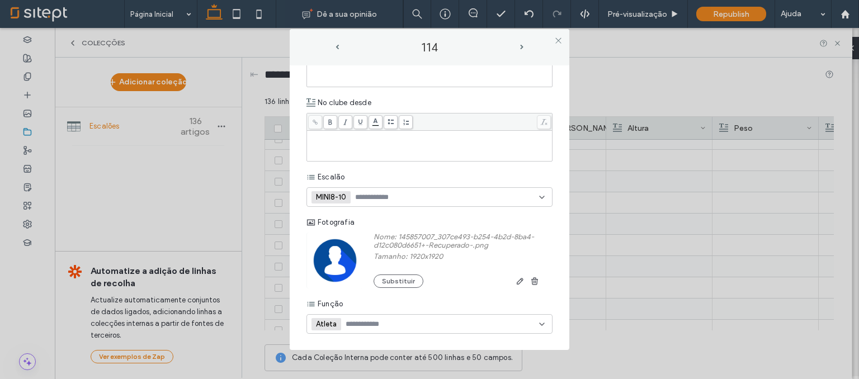
scroll to position [395, 0]
click at [441, 195] on div "MINI8-10 +0 MINI8-10 +0" at bounding box center [425, 197] width 228 height 18
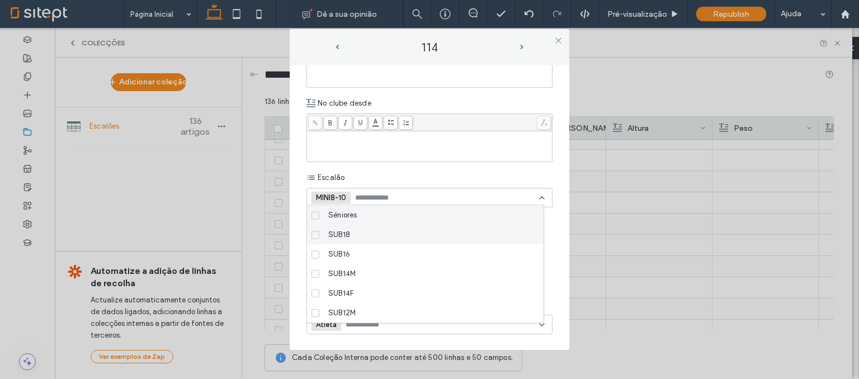
click at [318, 233] on span at bounding box center [315, 235] width 8 height 8
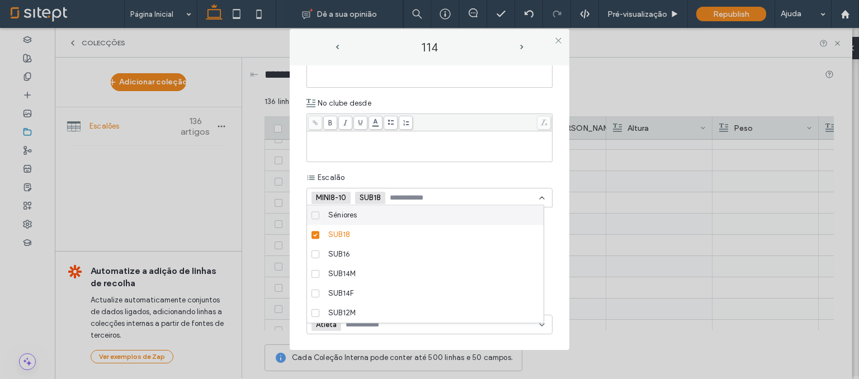
click at [318, 233] on span at bounding box center [315, 235] width 8 height 8
click at [453, 175] on div "Escalão" at bounding box center [429, 178] width 246 height 20
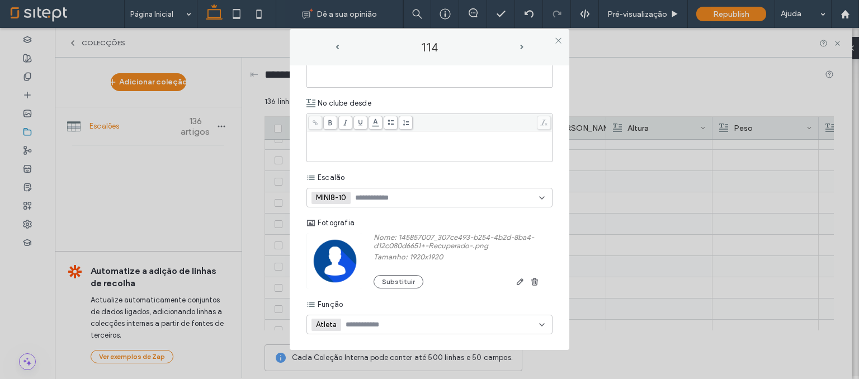
scroll to position [396, 0]
click at [399, 328] on div at bounding box center [383, 324] width 77 height 18
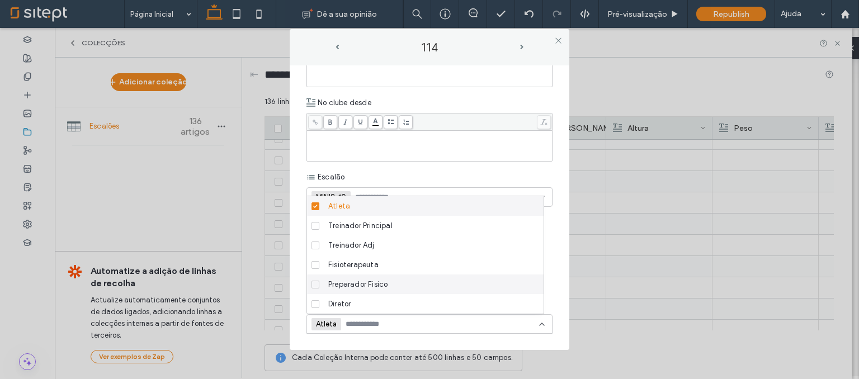
click at [380, 286] on span "Preparador Fisico" at bounding box center [357, 284] width 59 height 11
click at [505, 169] on div "Escalão" at bounding box center [429, 177] width 246 height 20
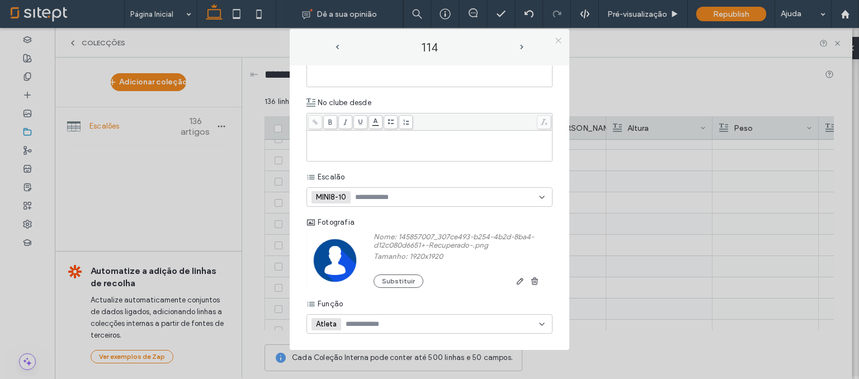
click at [559, 41] on icon at bounding box center [558, 40] width 8 height 8
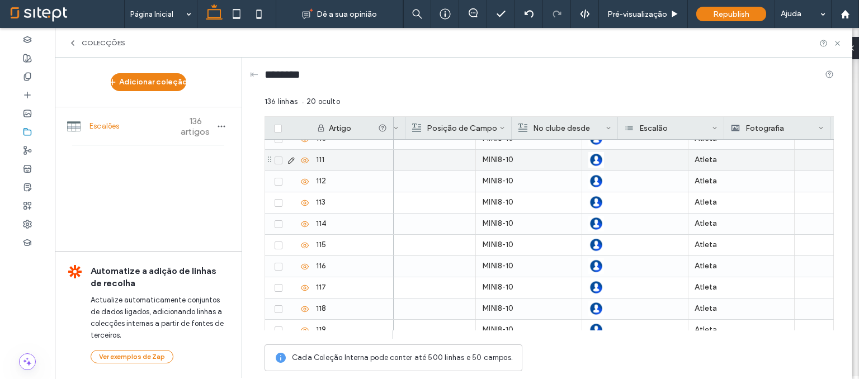
scroll to position [0, 563]
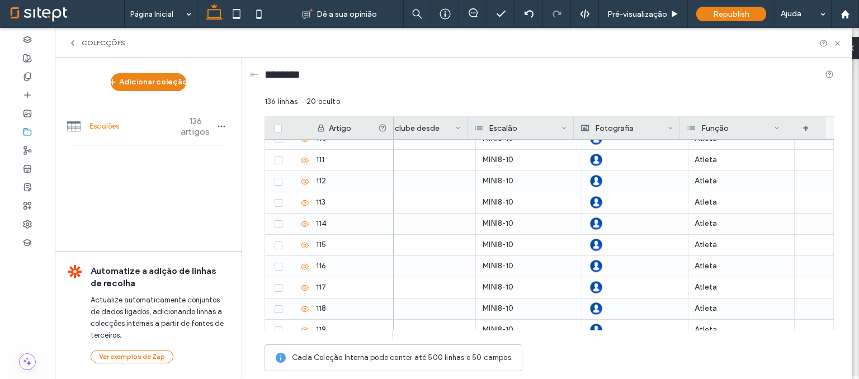
click at [555, 129] on div "Escalão" at bounding box center [517, 128] width 87 height 22
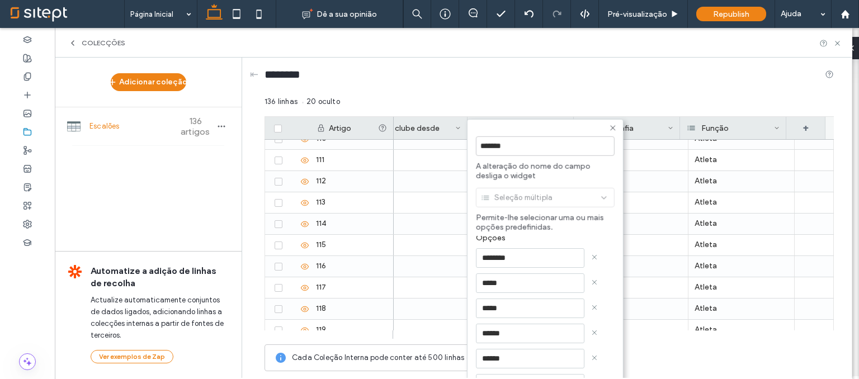
scroll to position [93, 0]
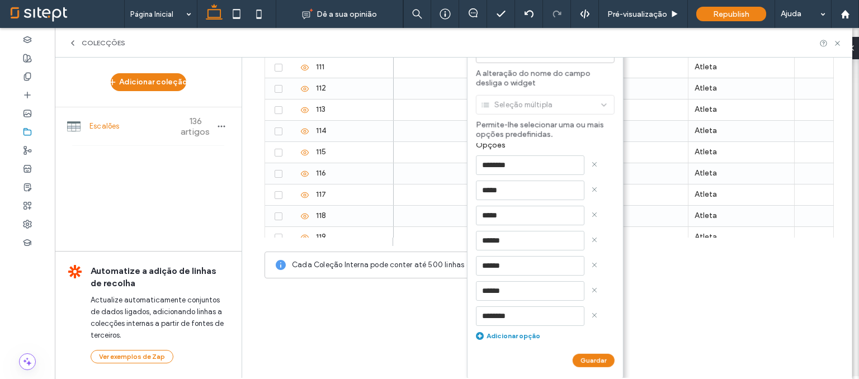
click at [512, 332] on div "Adicionar opção" at bounding box center [545, 336] width 139 height 8
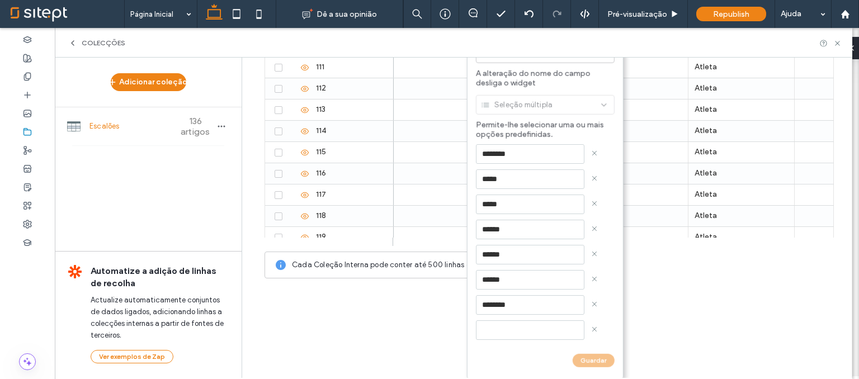
click at [553, 326] on input at bounding box center [530, 330] width 108 height 20
type input "*****"
click at [589, 332] on div "*****" at bounding box center [545, 330] width 139 height 20
click at [589, 330] on div "*****" at bounding box center [545, 330] width 139 height 20
click at [591, 326] on icon at bounding box center [594, 329] width 6 height 6
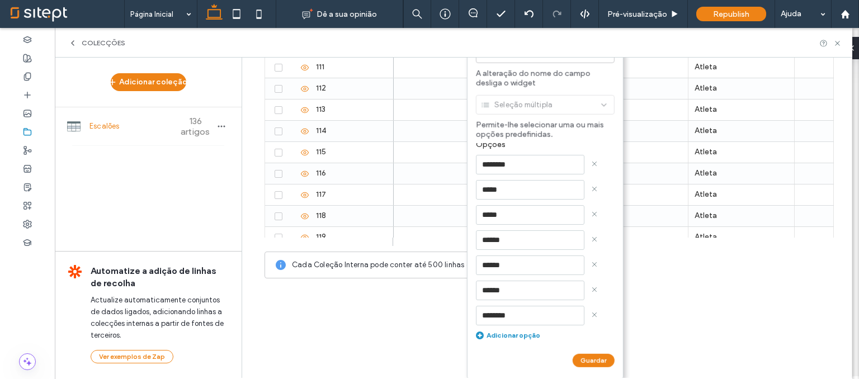
scroll to position [9, 0]
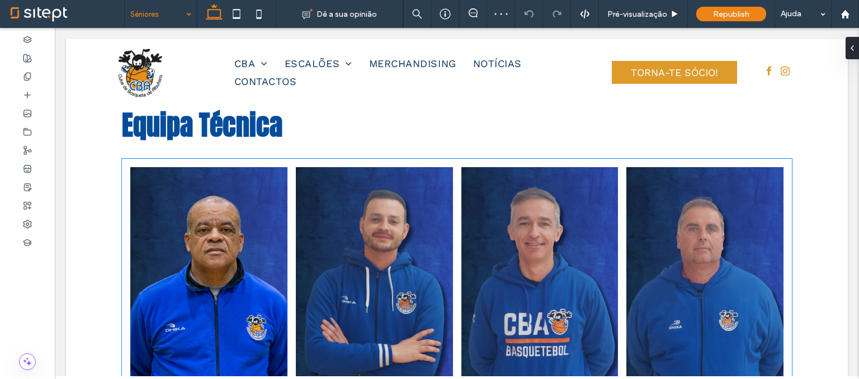
scroll to position [259, 0]
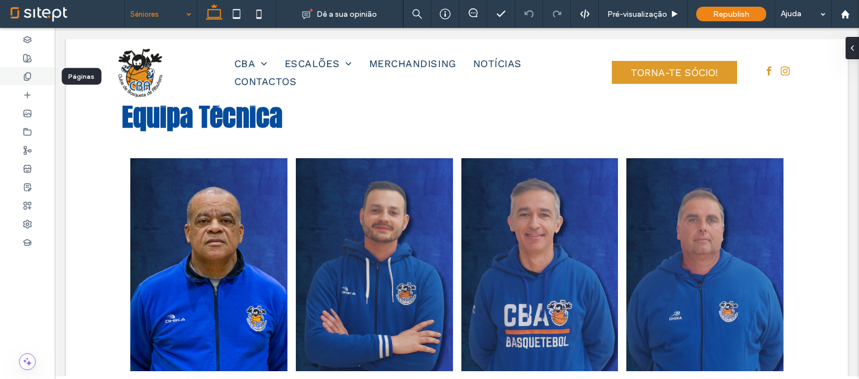
click at [31, 70] on div at bounding box center [27, 76] width 55 height 18
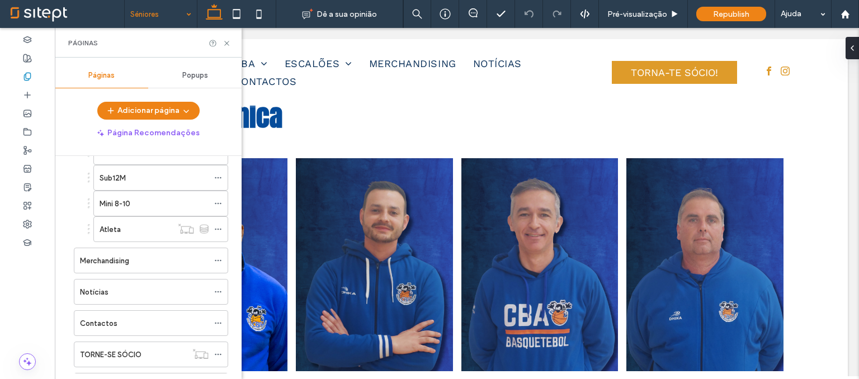
scroll to position [276, 0]
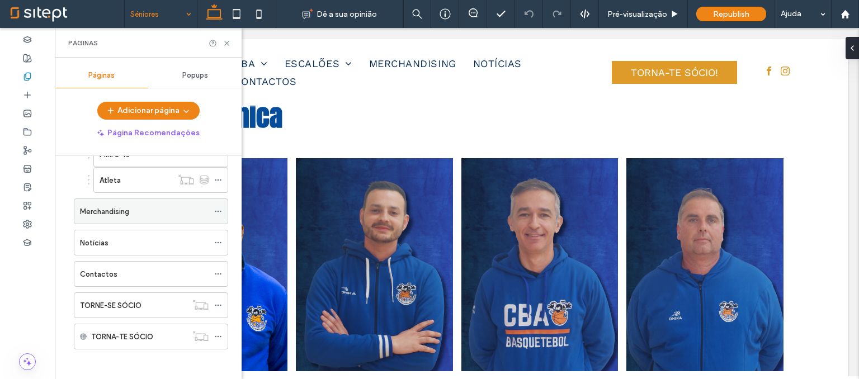
click at [118, 206] on label "Merchandising" at bounding box center [104, 212] width 49 height 20
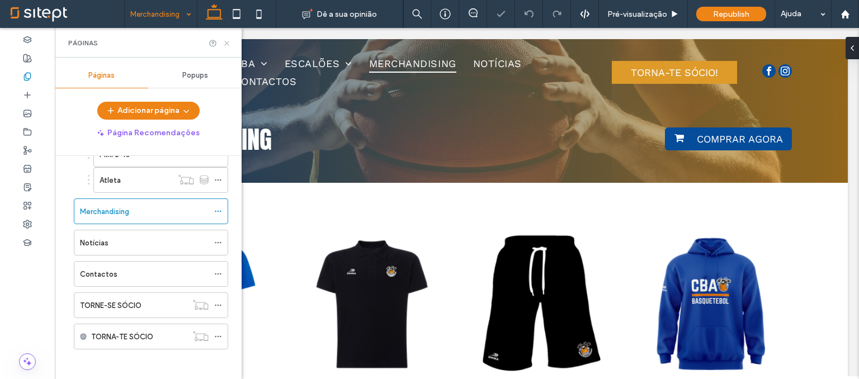
click at [228, 43] on icon at bounding box center [226, 43] width 8 height 8
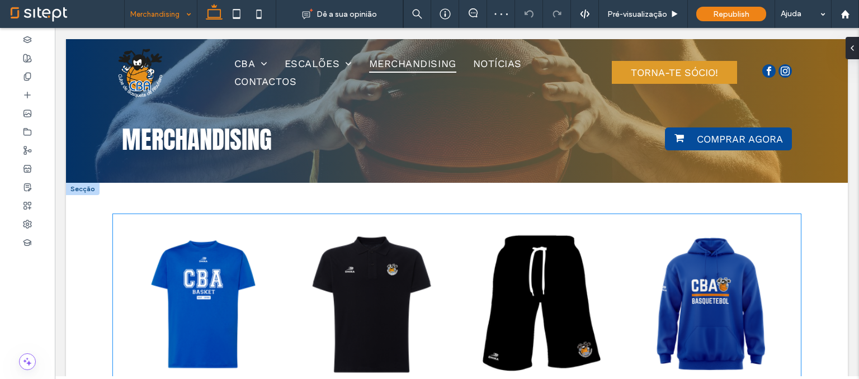
click at [358, 291] on link at bounding box center [372, 304] width 168 height 168
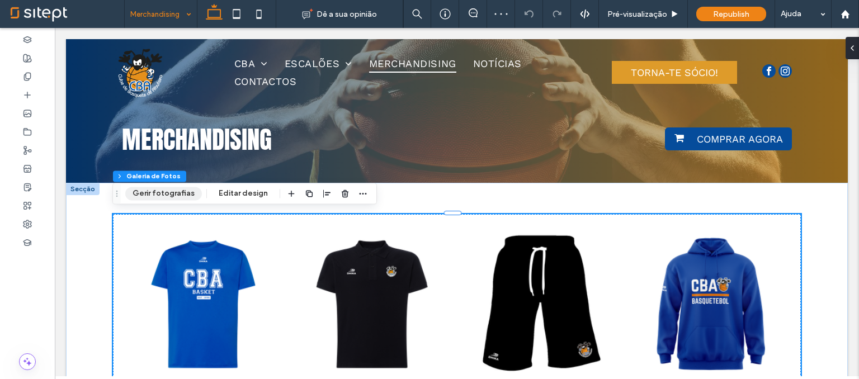
click at [188, 195] on button "Gerir fotografias" at bounding box center [163, 193] width 77 height 13
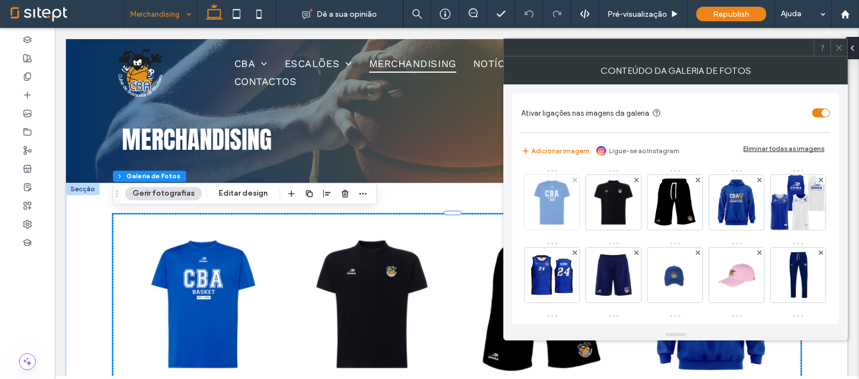
click at [543, 216] on img at bounding box center [552, 202] width 44 height 55
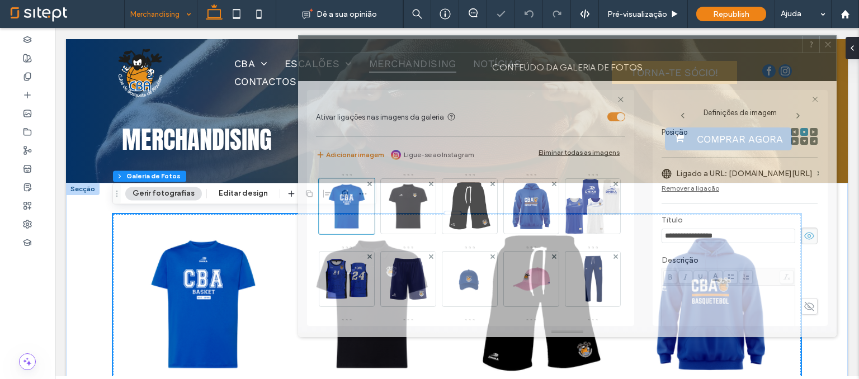
drag, startPoint x: 729, startPoint y: 47, endPoint x: 656, endPoint y: 27, distance: 75.3
click at [656, 36] on div at bounding box center [551, 44] width 504 height 17
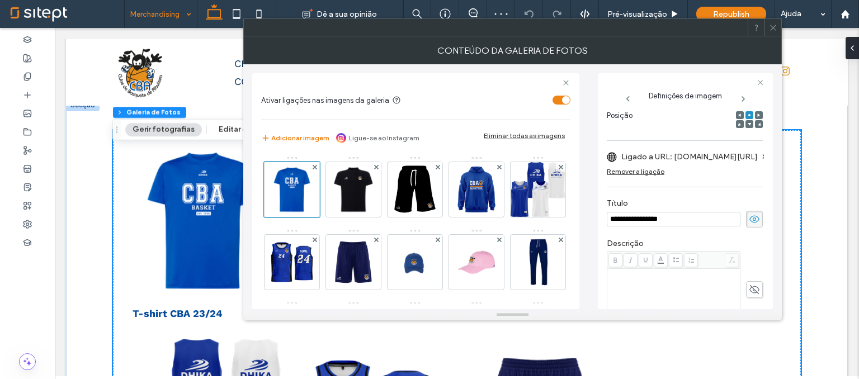
scroll to position [94, 0]
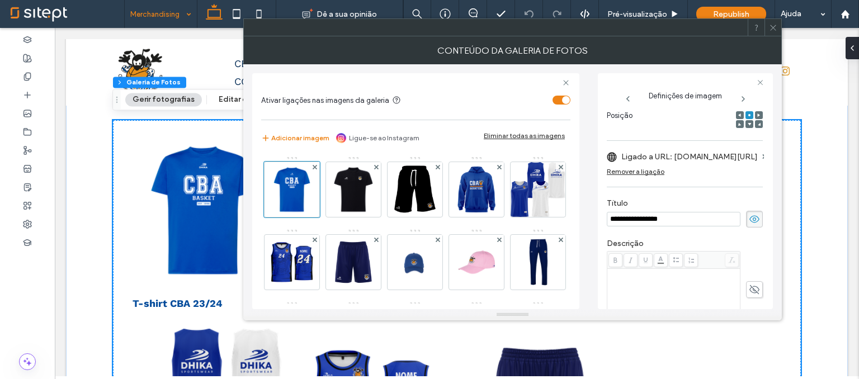
click at [749, 221] on icon at bounding box center [754, 219] width 11 height 12
click at [702, 217] on input "**********" at bounding box center [674, 219] width 134 height 15
type input "**********"
click at [728, 162] on label "Ligado a URL: lojaclubes.dhika.pt/shop/t-shirt-cba-23-24-973?category=1#attr=59…" at bounding box center [689, 156] width 136 height 21
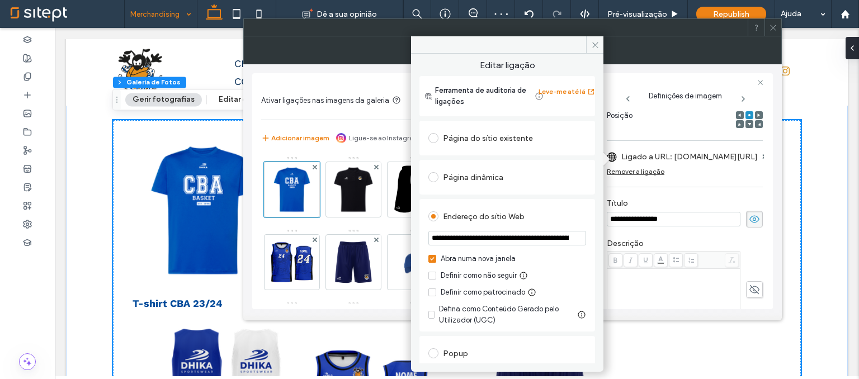
click at [691, 143] on div "**********" at bounding box center [685, 210] width 156 height 533
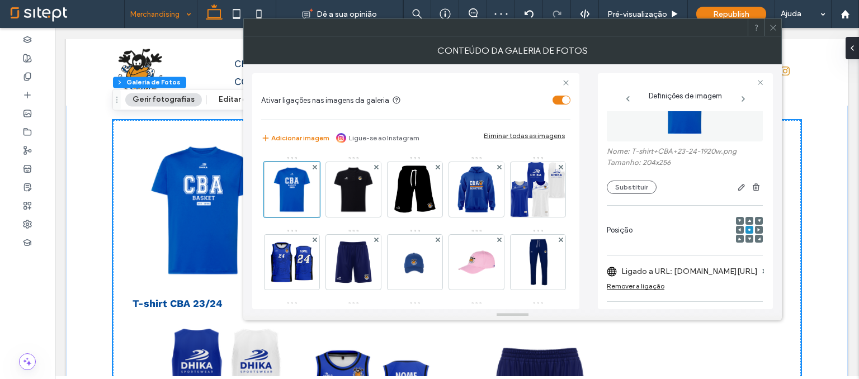
scroll to position [37, 0]
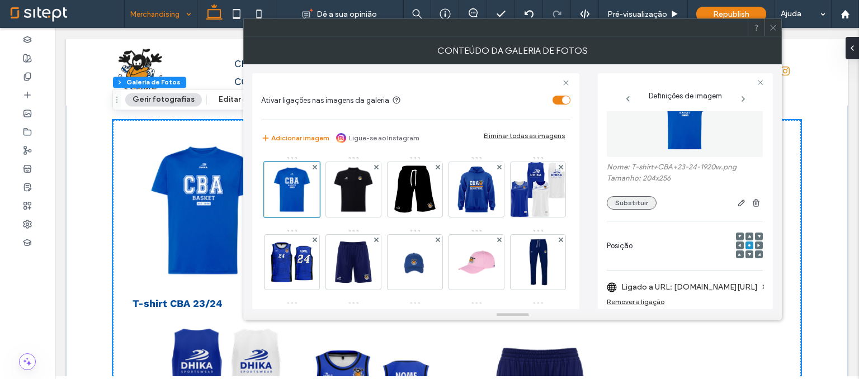
click at [637, 200] on button "Substituir" at bounding box center [632, 202] width 50 height 13
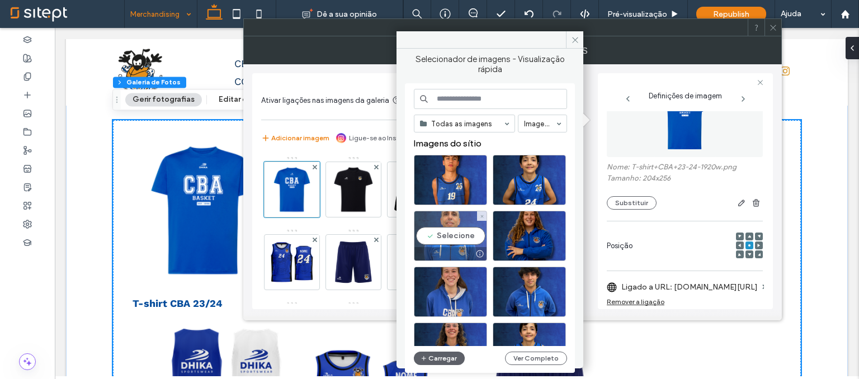
click at [461, 241] on div "Selecione" at bounding box center [450, 236] width 73 height 50
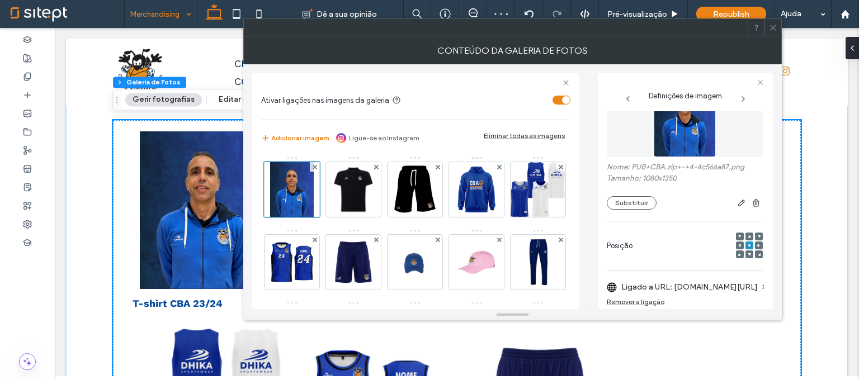
click at [771, 30] on icon at bounding box center [773, 27] width 8 height 8
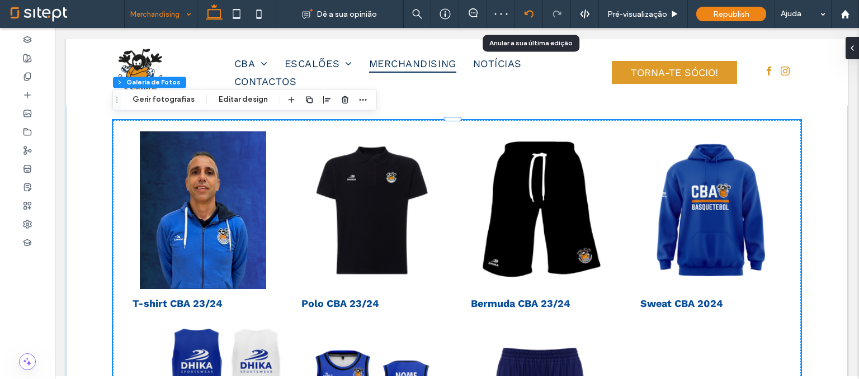
click at [531, 12] on icon at bounding box center [528, 14] width 9 height 9
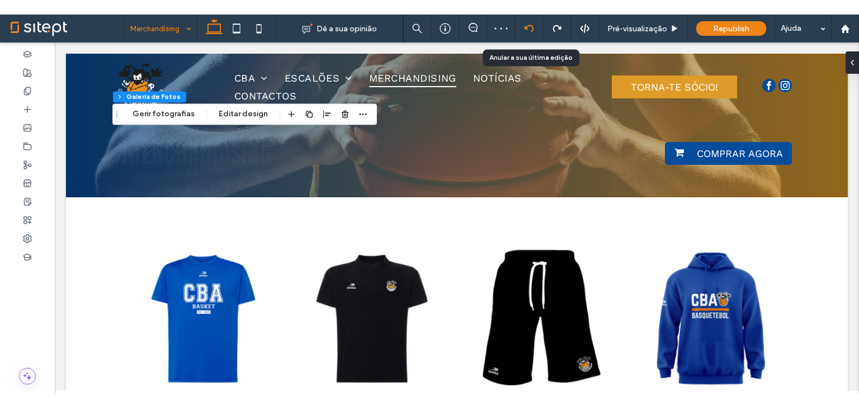
scroll to position [0, 0]
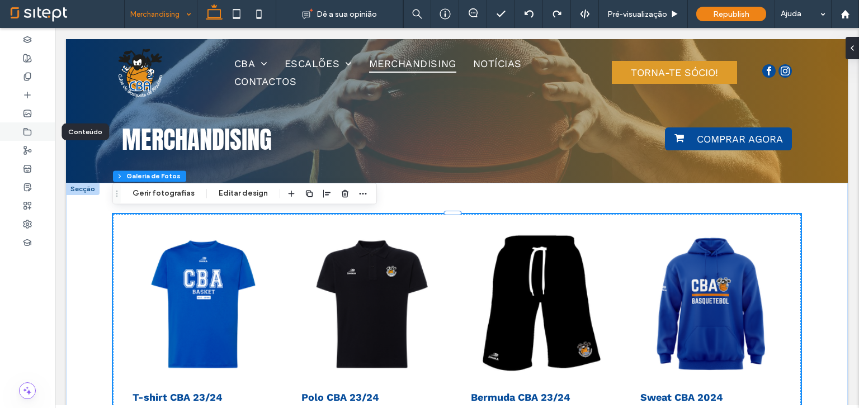
click at [35, 126] on div at bounding box center [27, 131] width 55 height 18
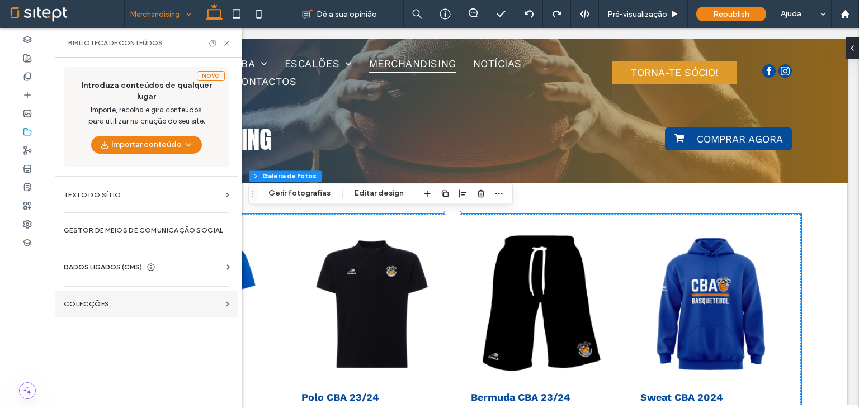
click at [82, 291] on section "Colecções" at bounding box center [146, 304] width 183 height 26
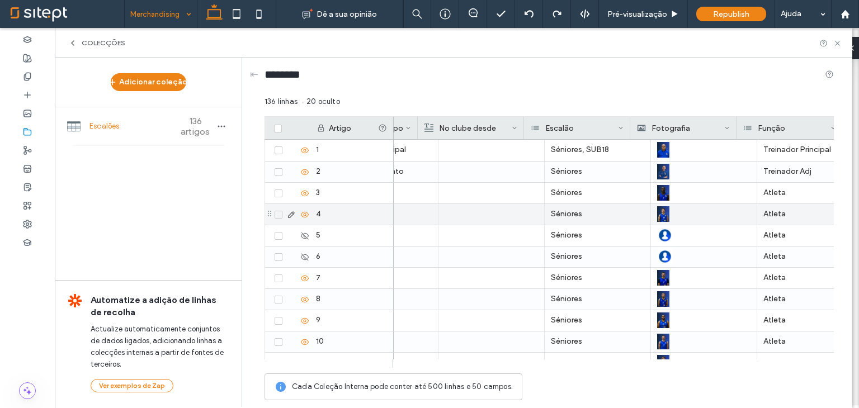
scroll to position [0, 563]
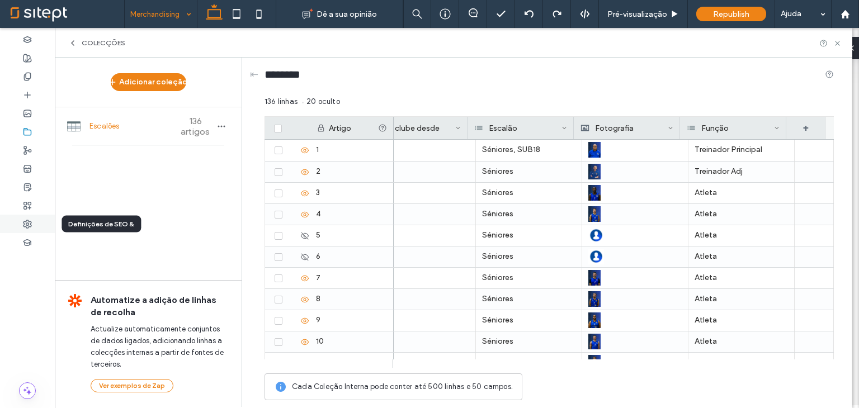
click at [25, 226] on use at bounding box center [27, 224] width 8 height 8
